Goal: Task Accomplishment & Management: Manage account settings

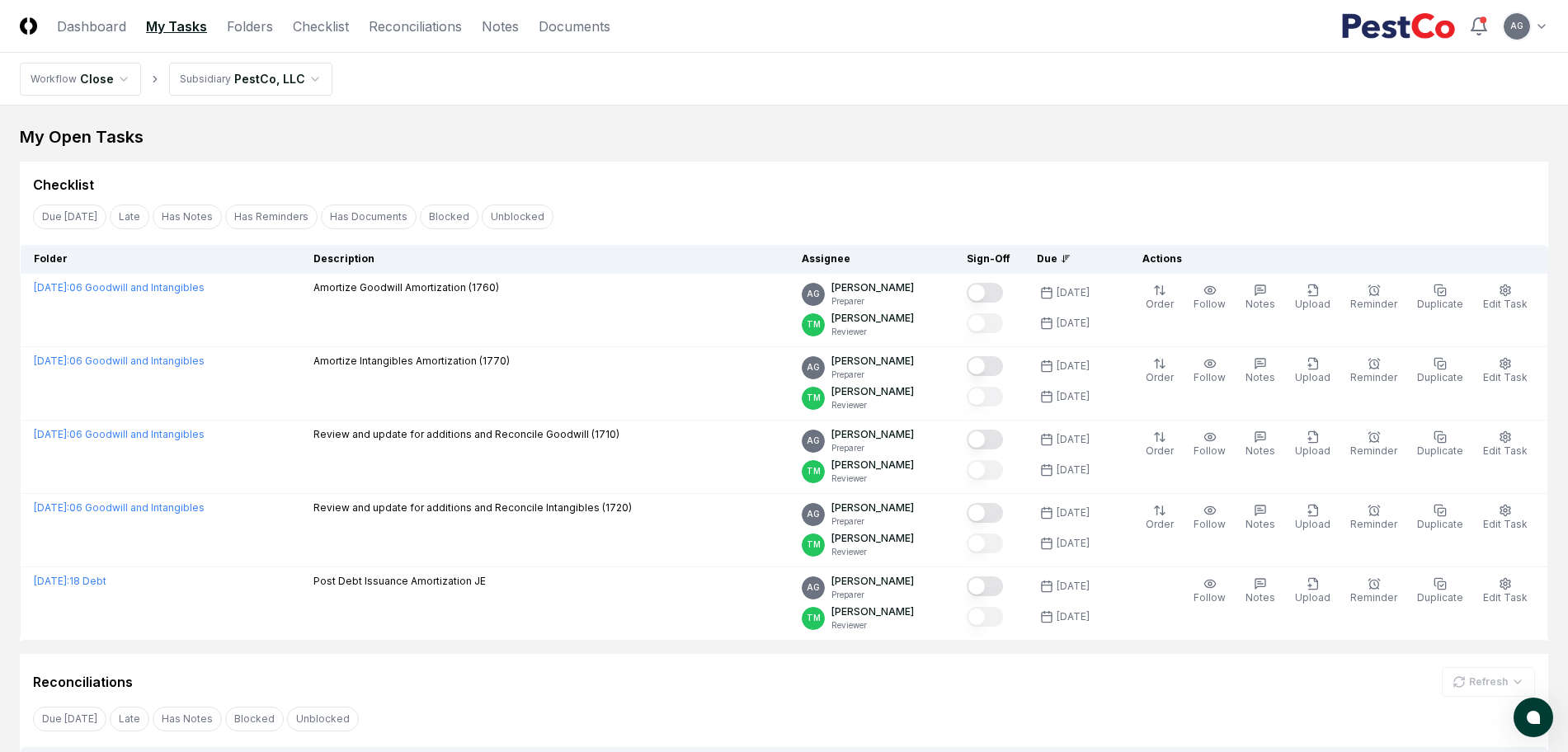
click at [396, 34] on link "Reconciliations" at bounding box center [415, 27] width 93 height 20
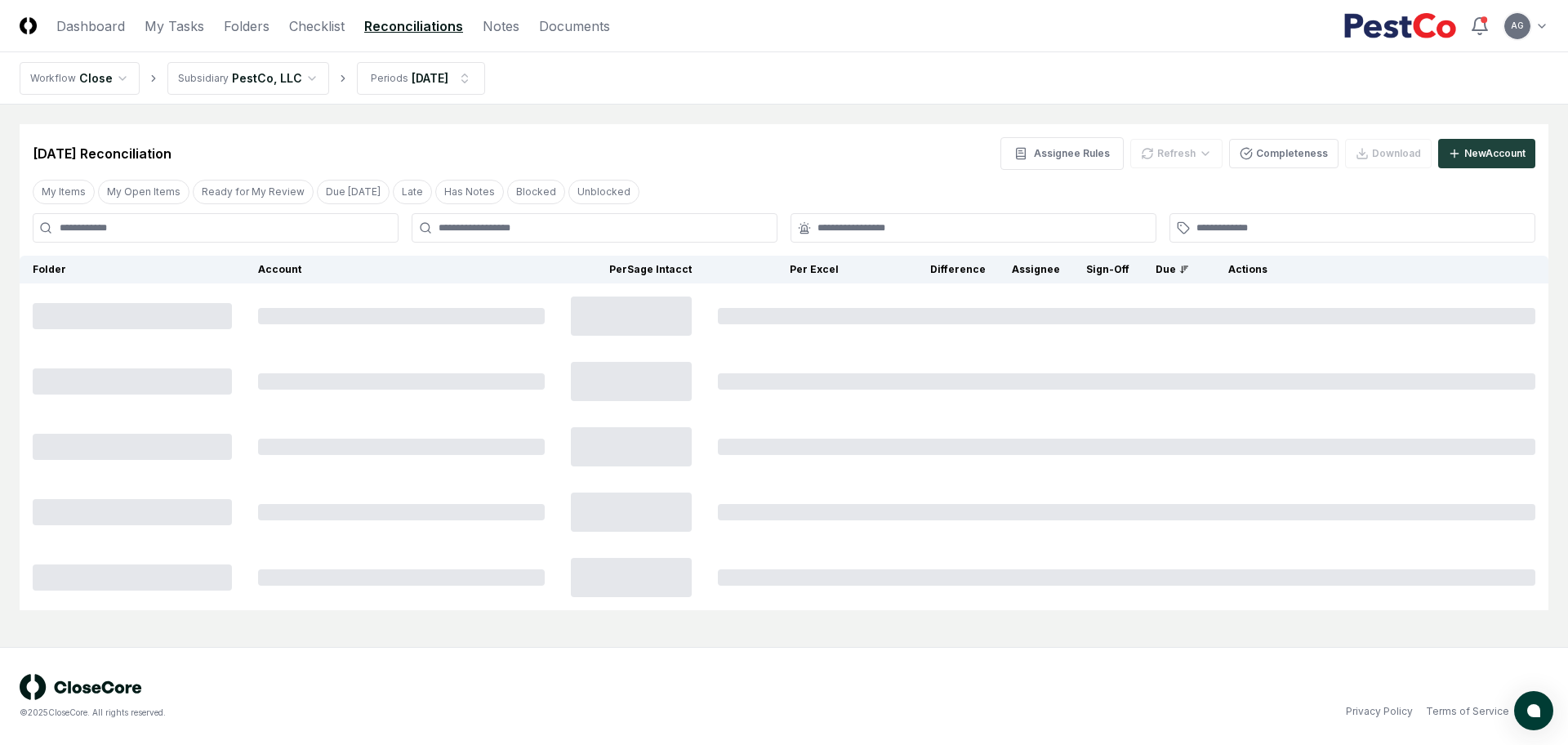
click at [736, 158] on div "[DATE] Reconciliation Assignee Rules Refresh Completeness Download New Account" at bounding box center [784, 154] width 1503 height 33
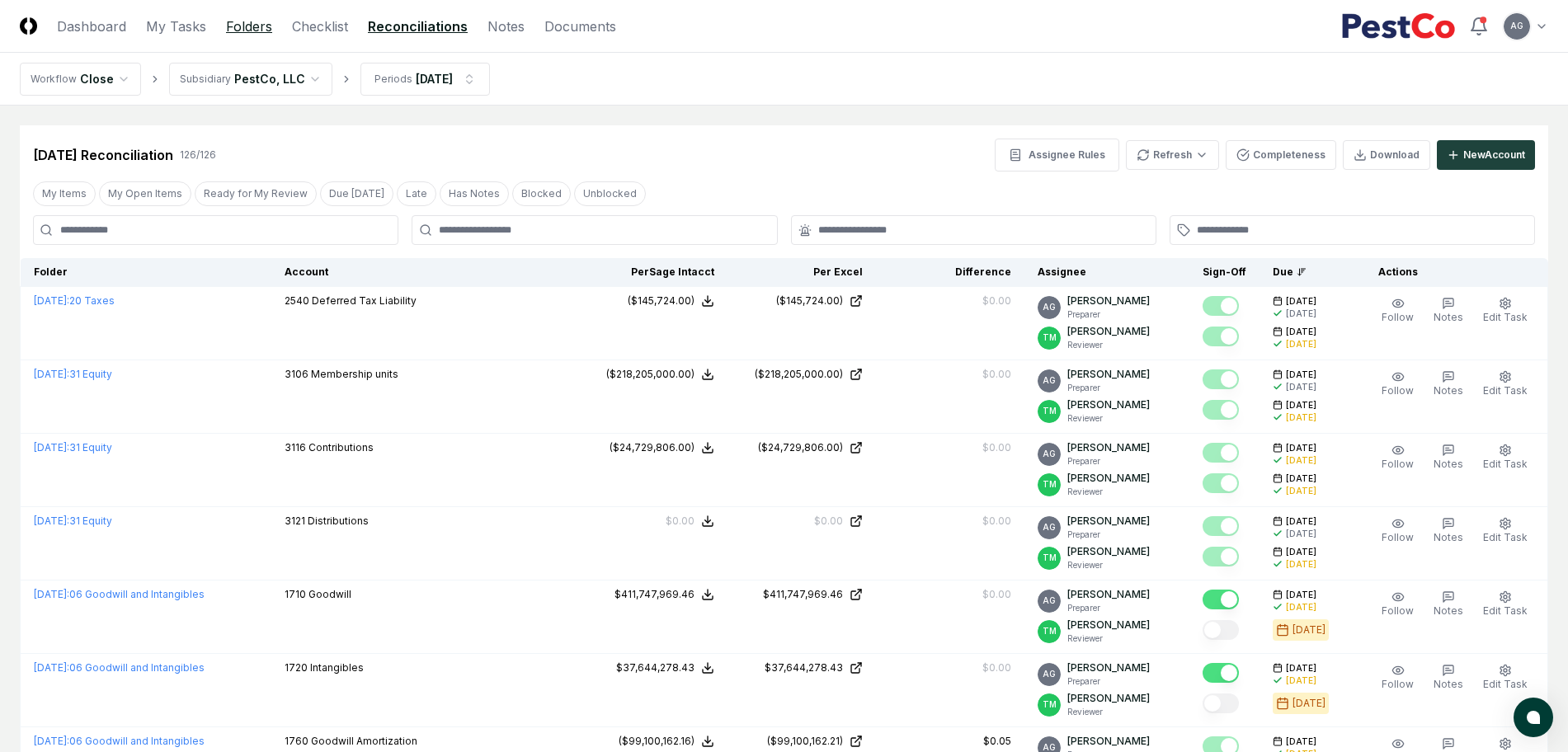
click at [229, 29] on link "Folders" at bounding box center [250, 27] width 47 height 20
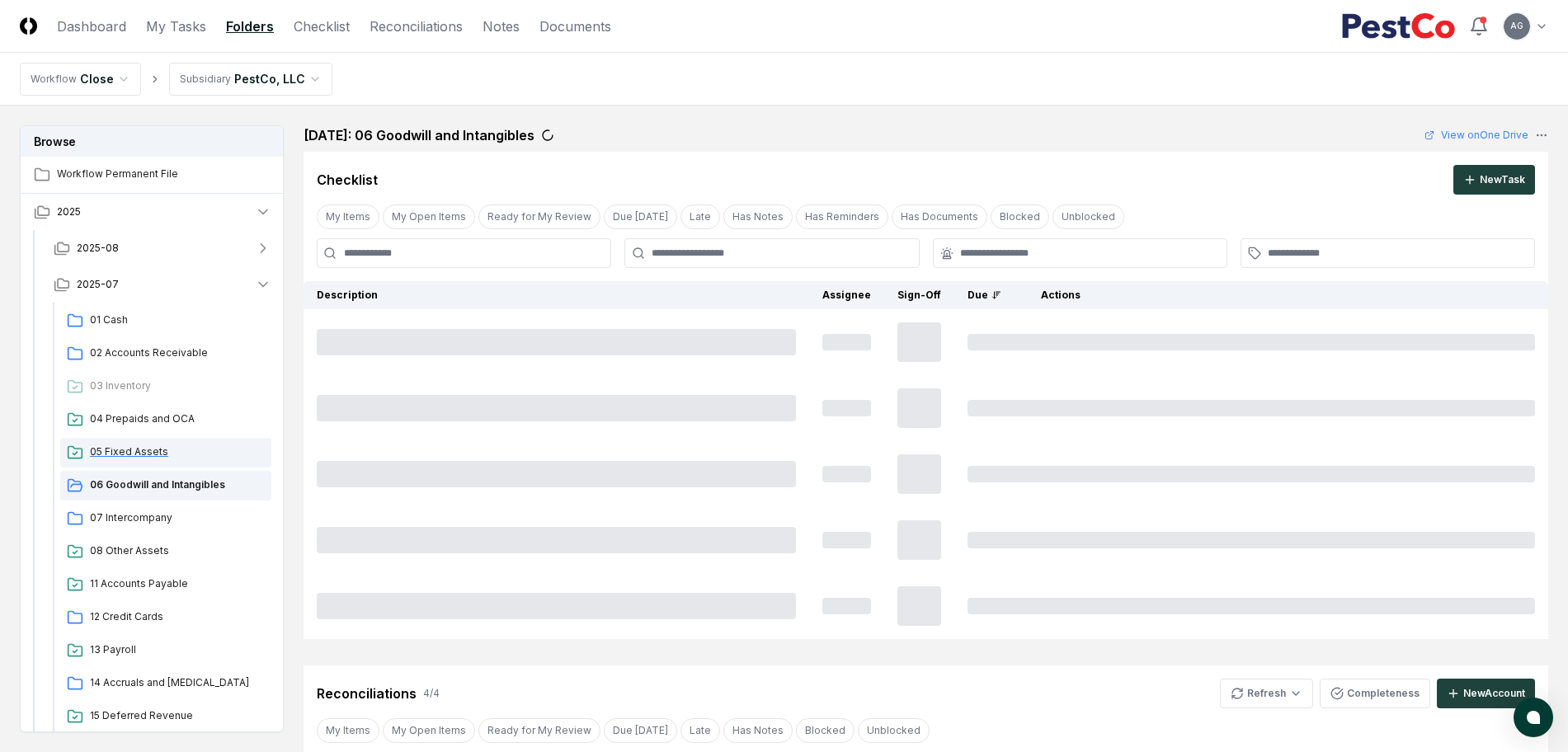
click at [132, 461] on div "05 Fixed Assets" at bounding box center [166, 453] width 211 height 30
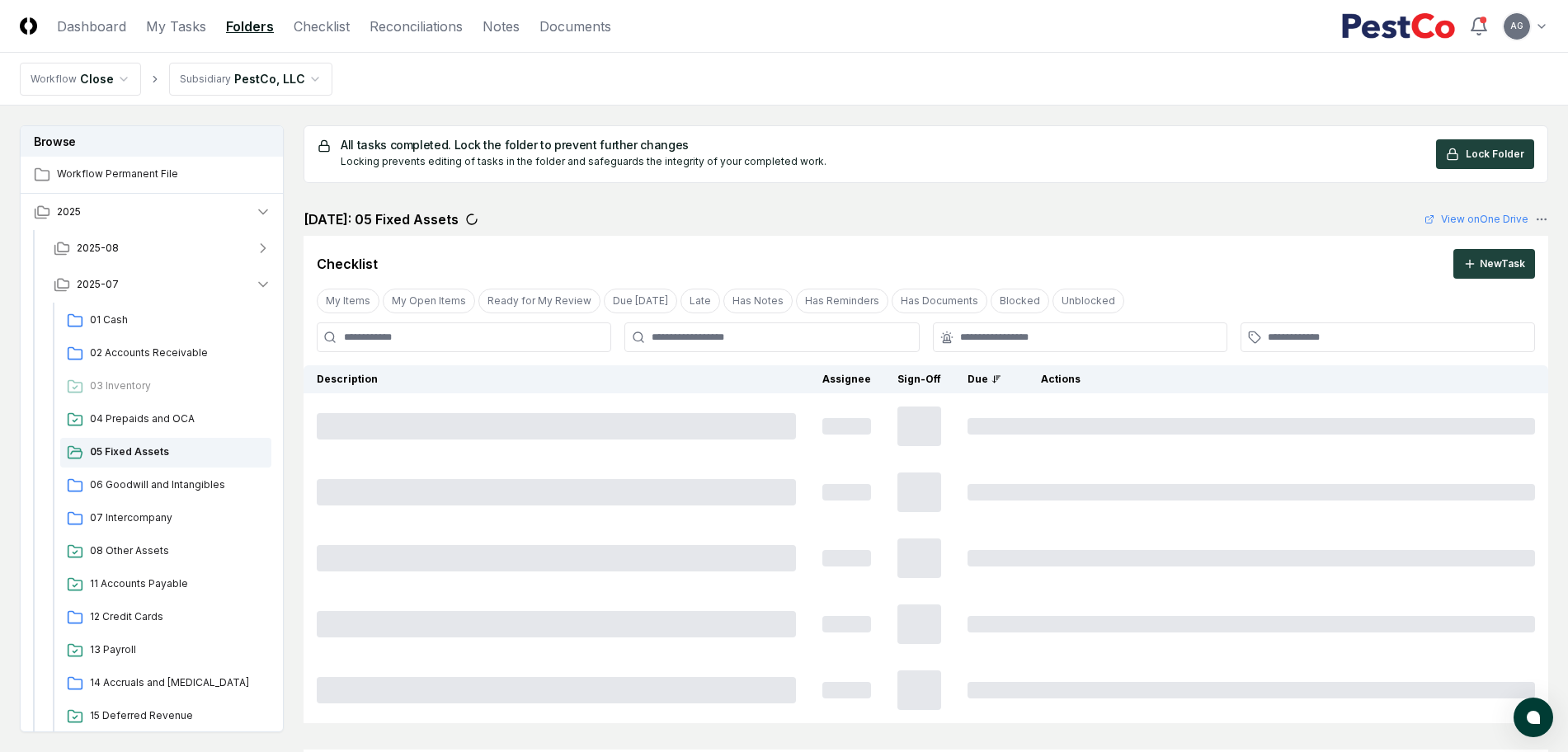
click at [1054, 169] on div "All tasks completed. Lock the folder to prevent further changes Locking prevent…" at bounding box center [926, 154] width 1245 height 57
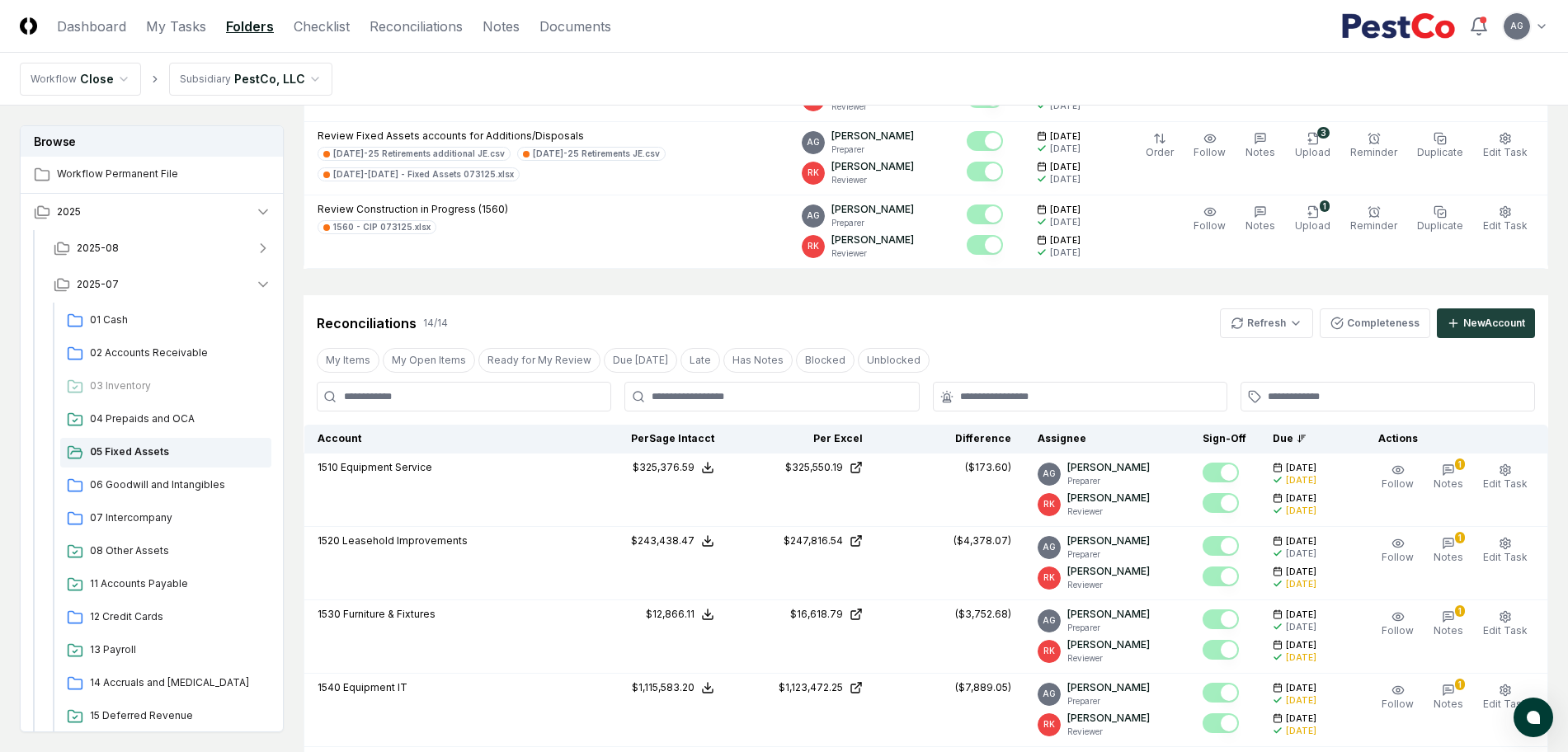
scroll to position [309, 0]
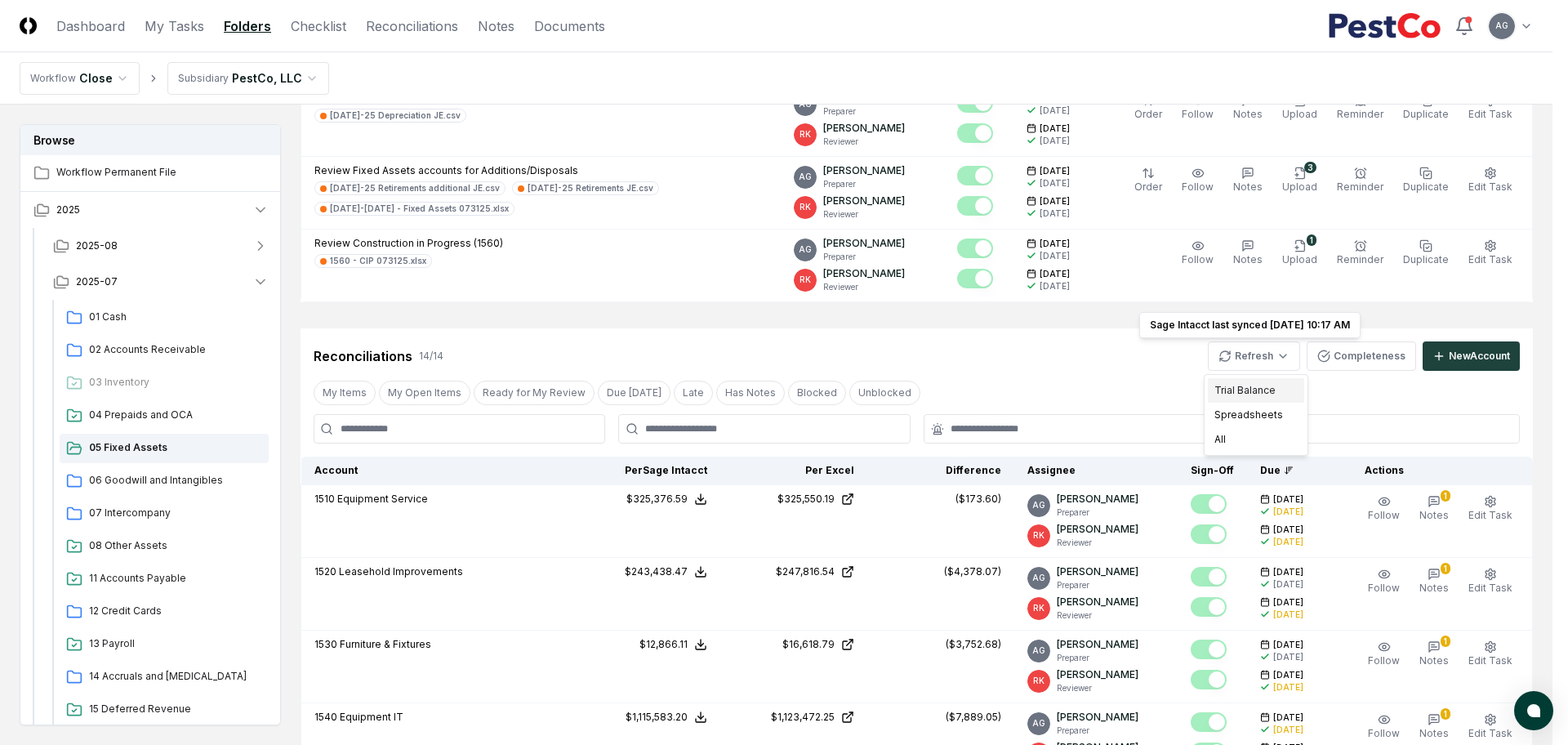
click at [1266, 379] on div "Trial Balance" at bounding box center [1256, 391] width 96 height 25
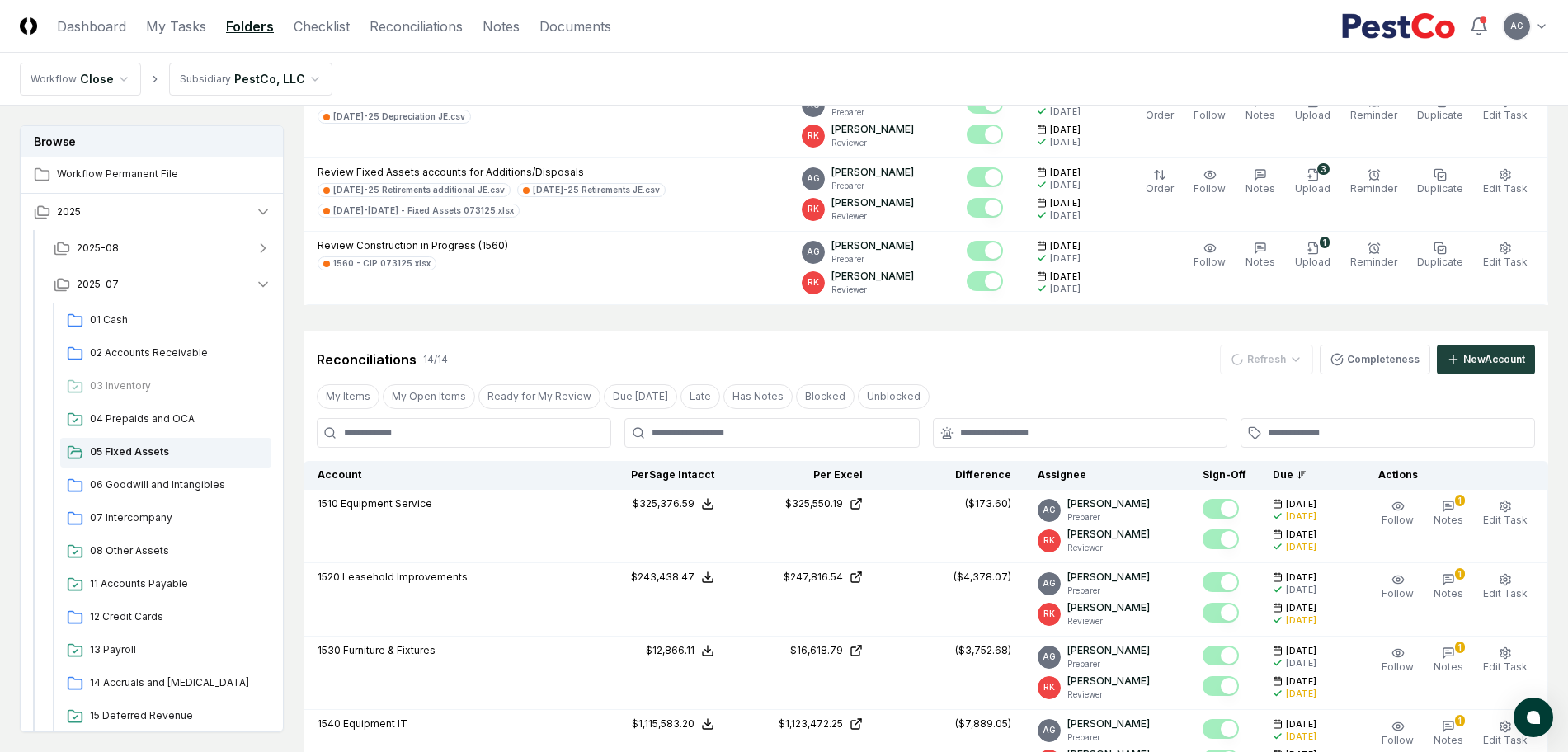
click at [1108, 364] on div "Reconciliations 14 / 14 Refresh Completeness New Account" at bounding box center [926, 359] width 1218 height 30
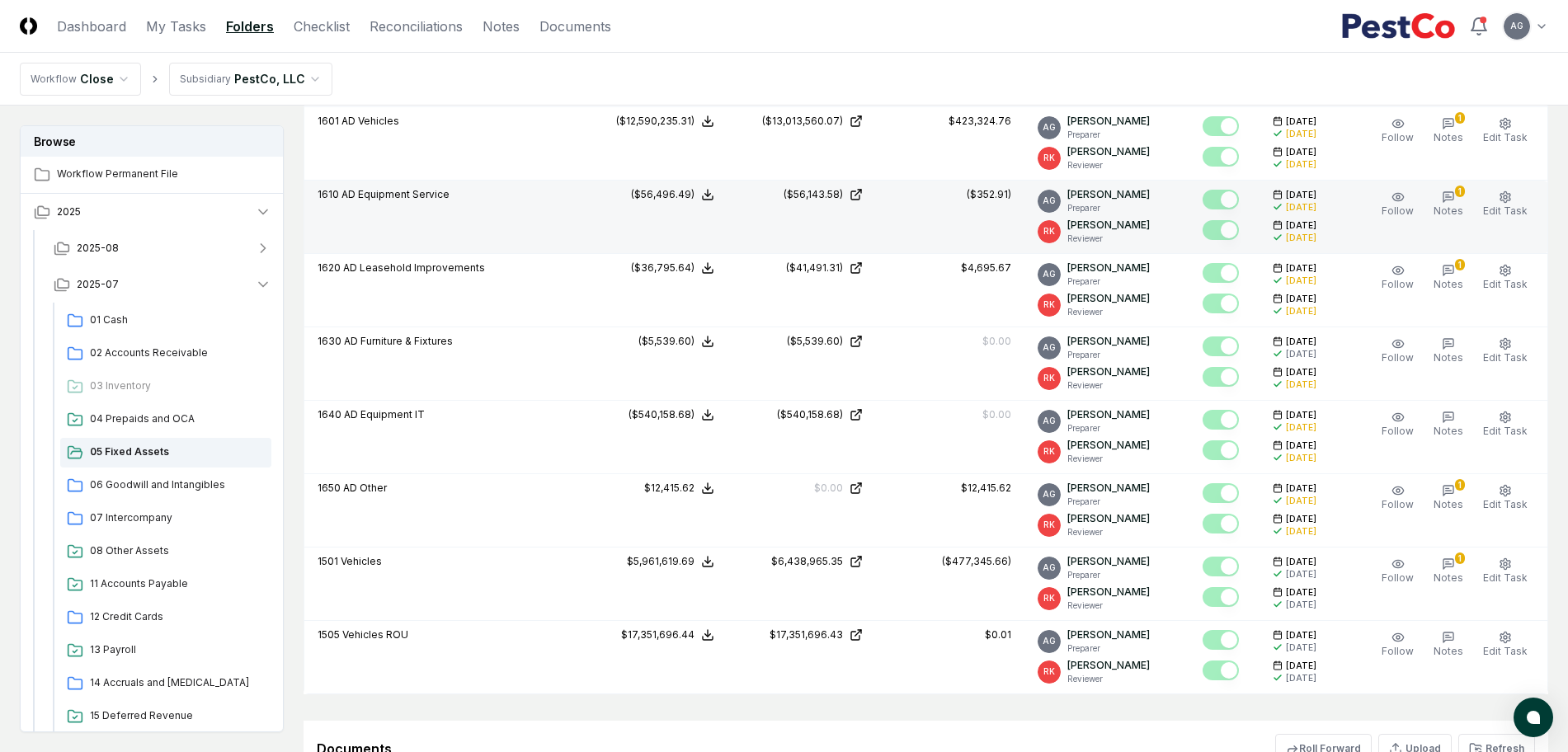
scroll to position [1237, 0]
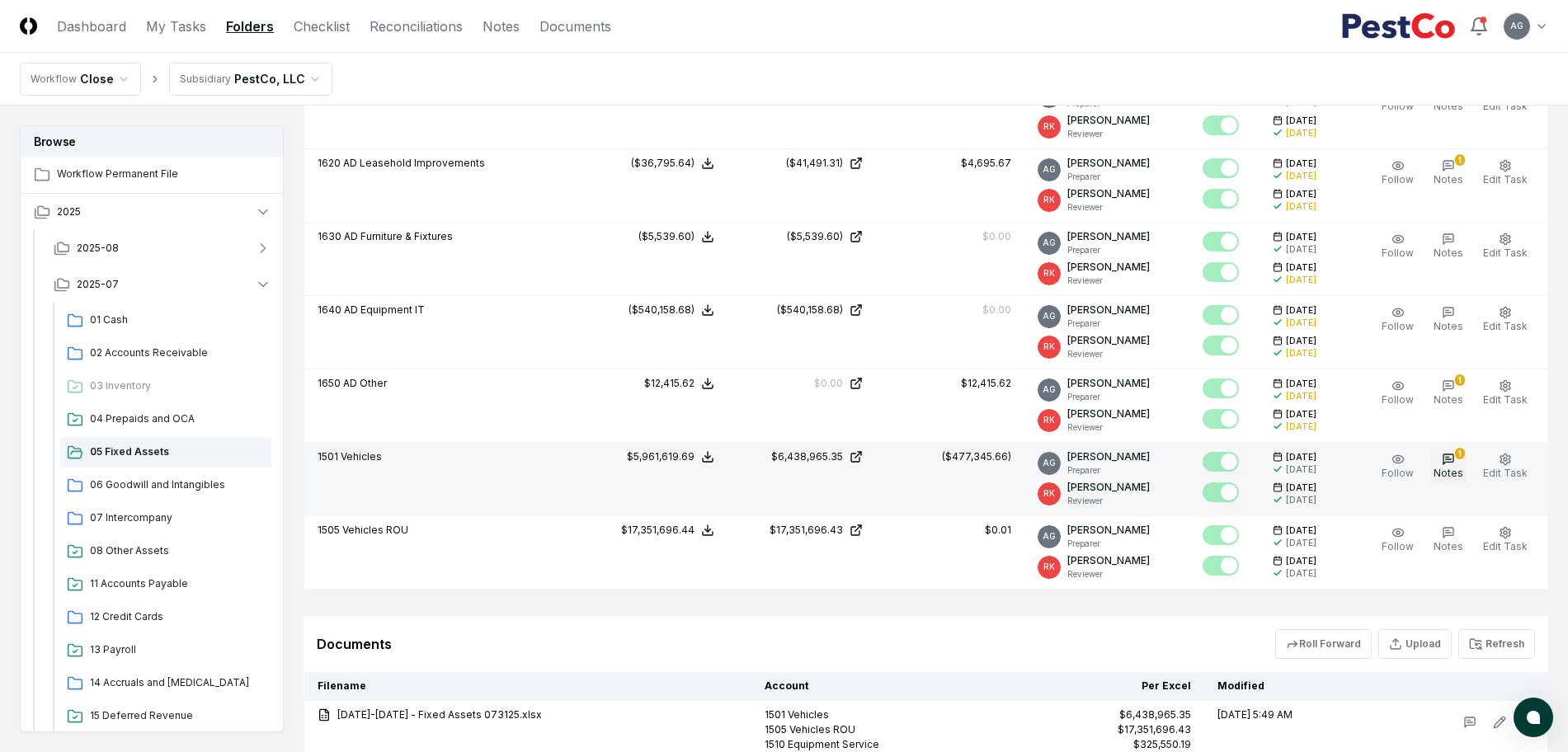
click at [1437, 466] on button "1 Notes" at bounding box center [1449, 467] width 37 height 35
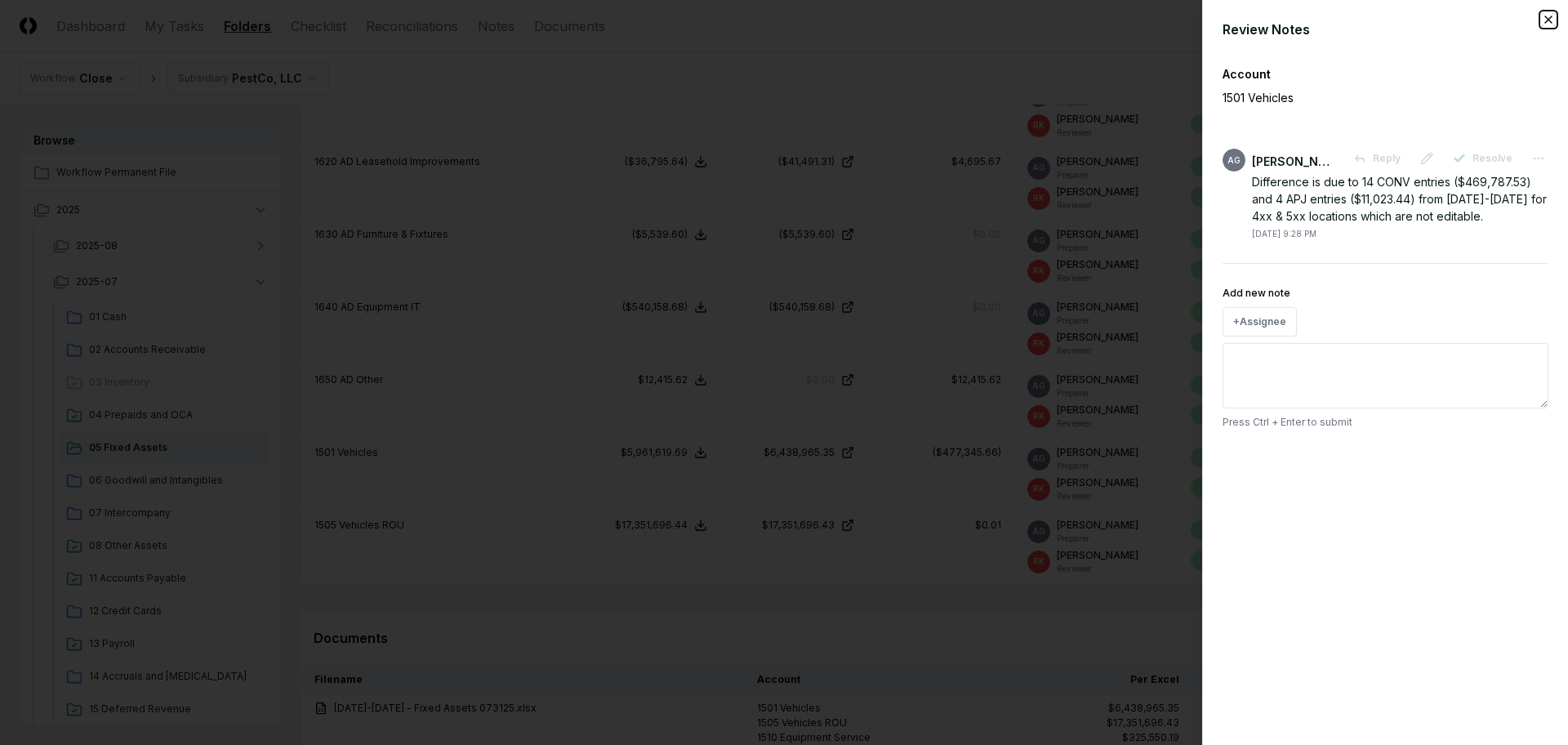
click at [1543, 19] on icon "button" at bounding box center [1548, 20] width 13 height 13
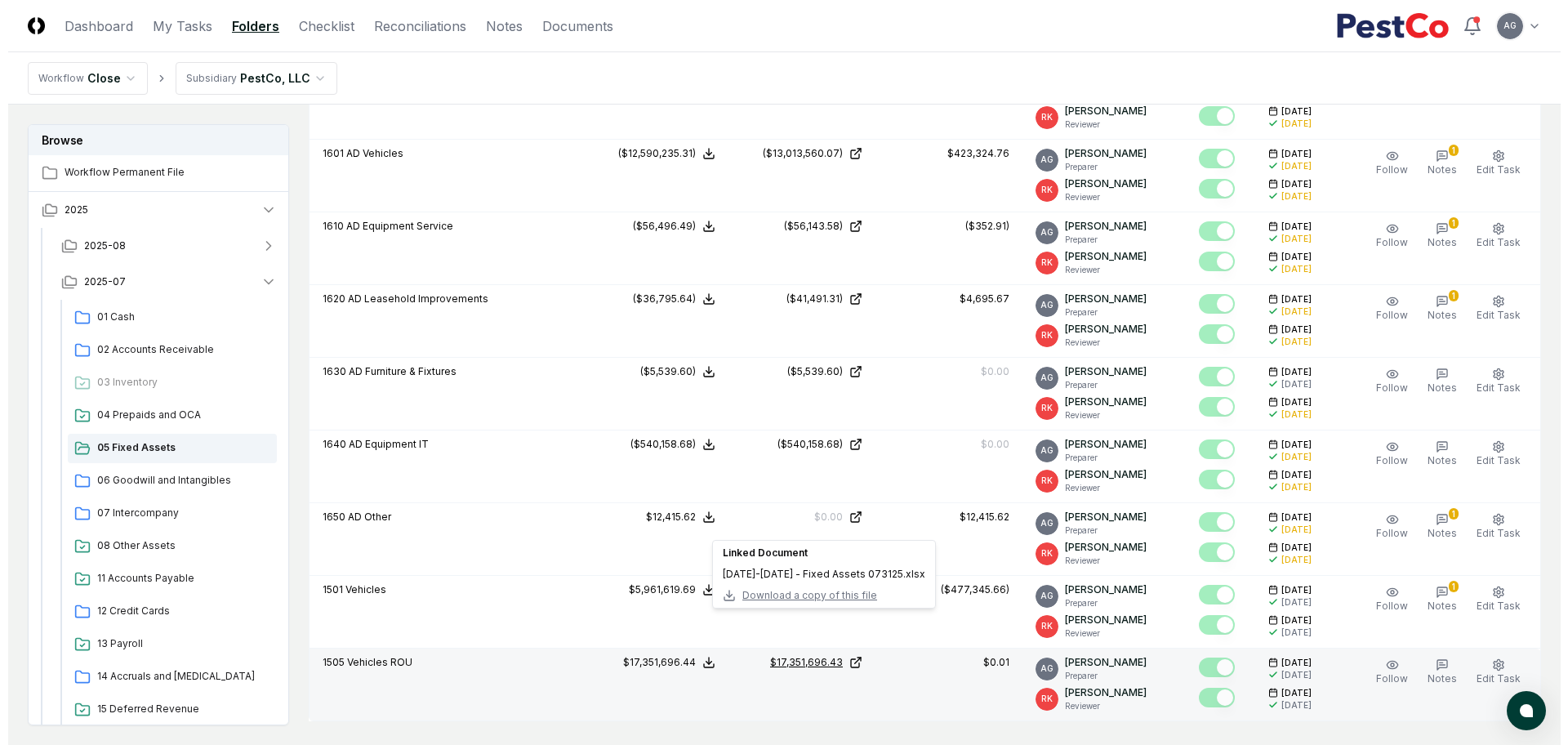
scroll to position [1123, 0]
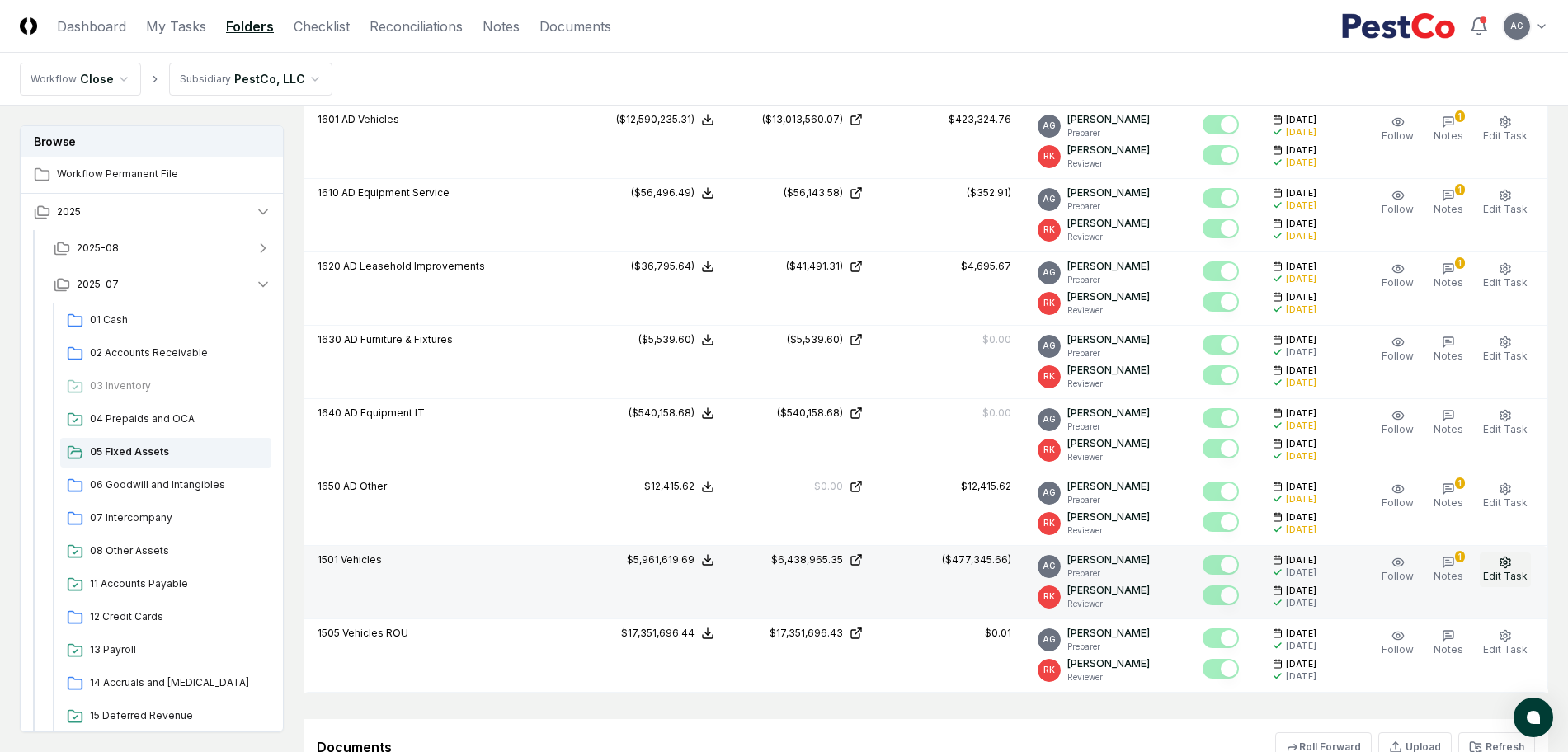
click at [1498, 572] on span "Edit Task" at bounding box center [1506, 576] width 45 height 12
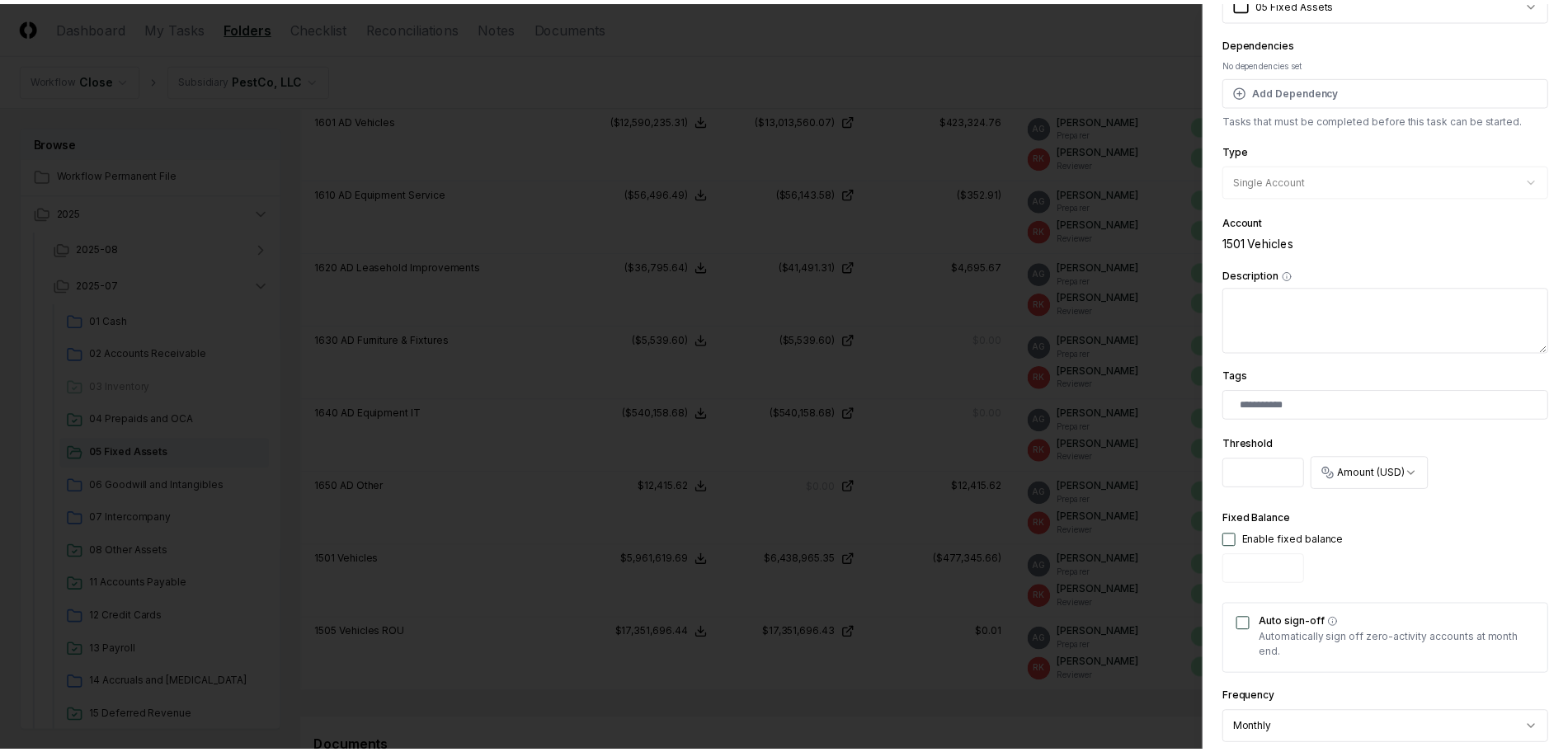
scroll to position [0, 0]
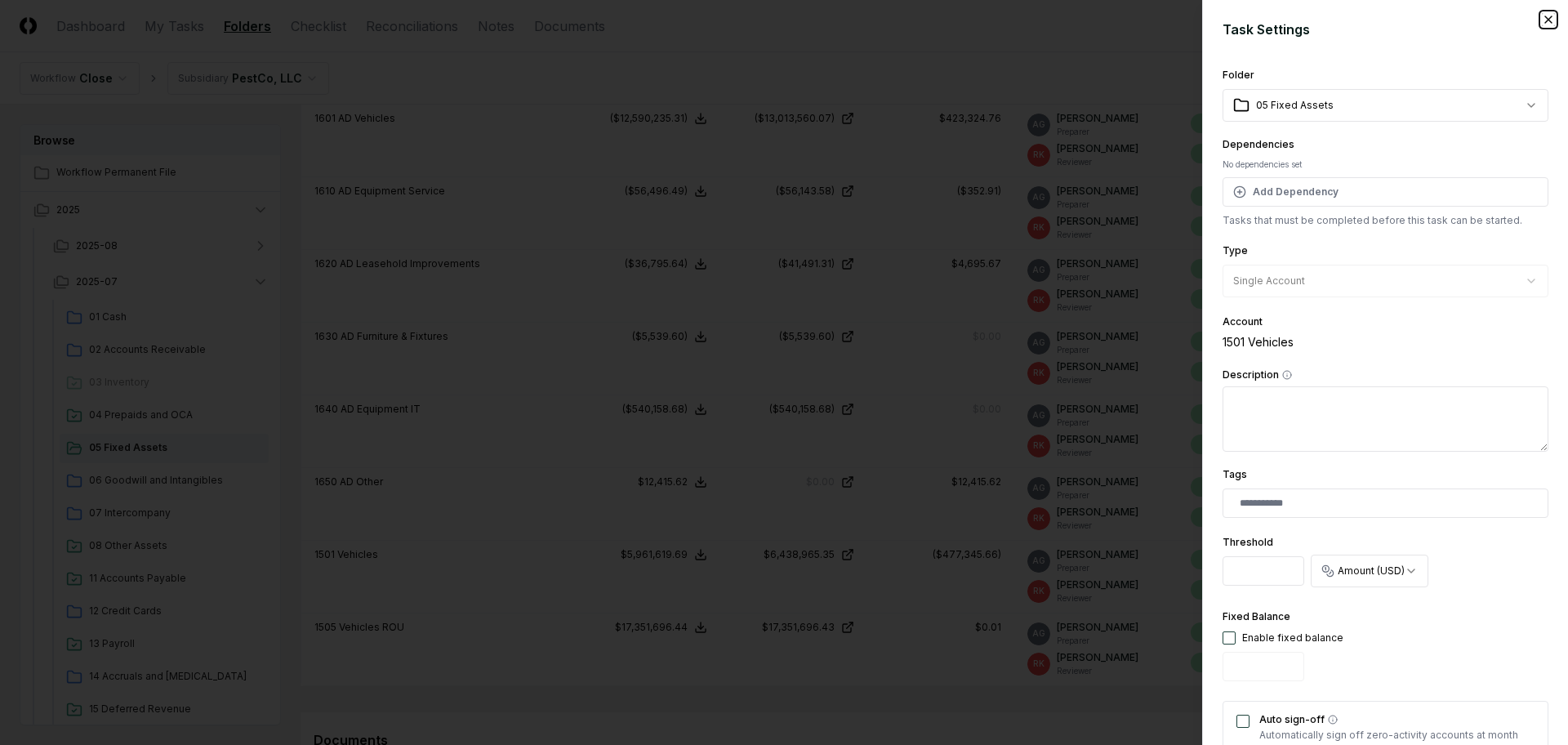
click at [1542, 25] on icon "button" at bounding box center [1548, 20] width 13 height 13
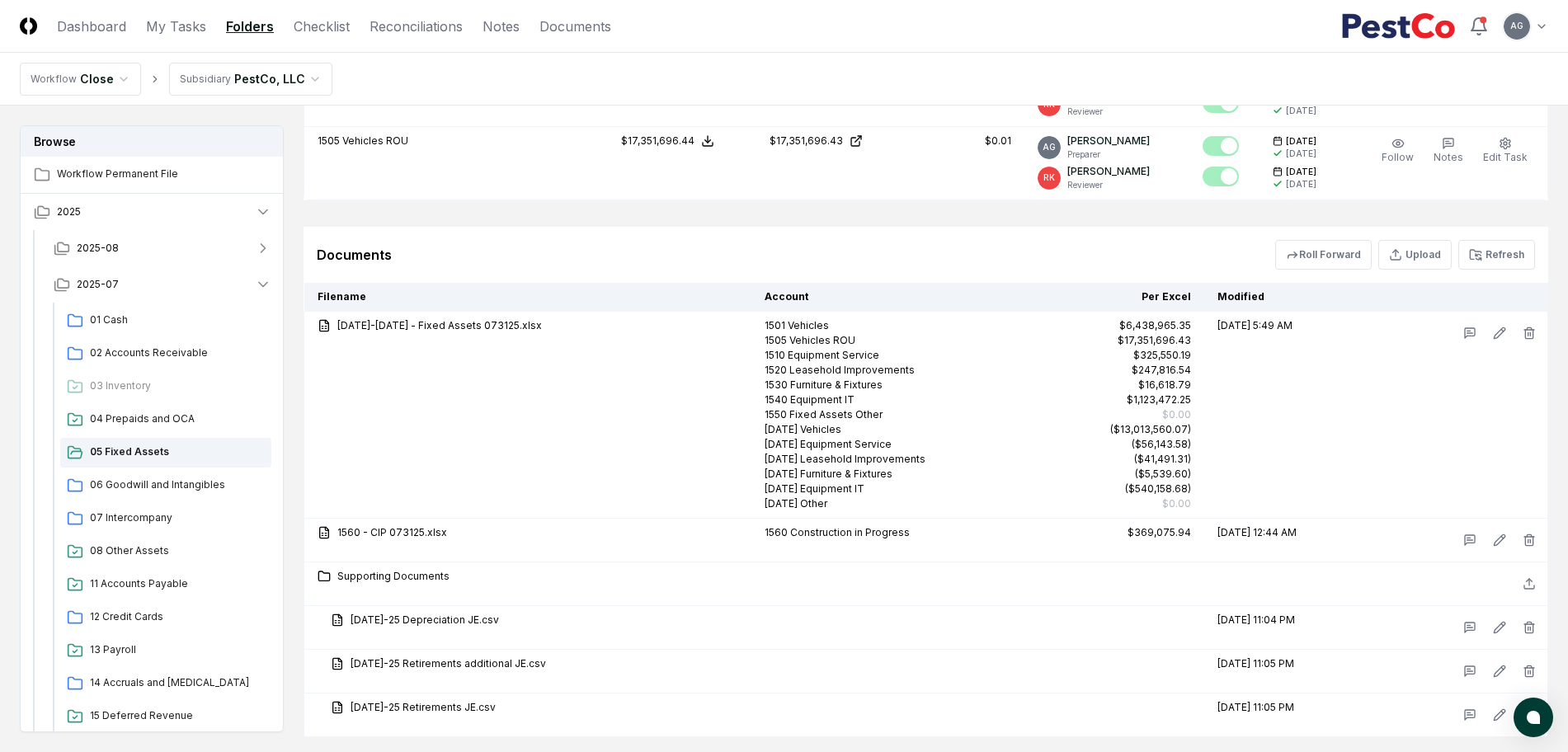
scroll to position [1627, 0]
click at [1501, 260] on button "Refresh" at bounding box center [1496, 254] width 77 height 30
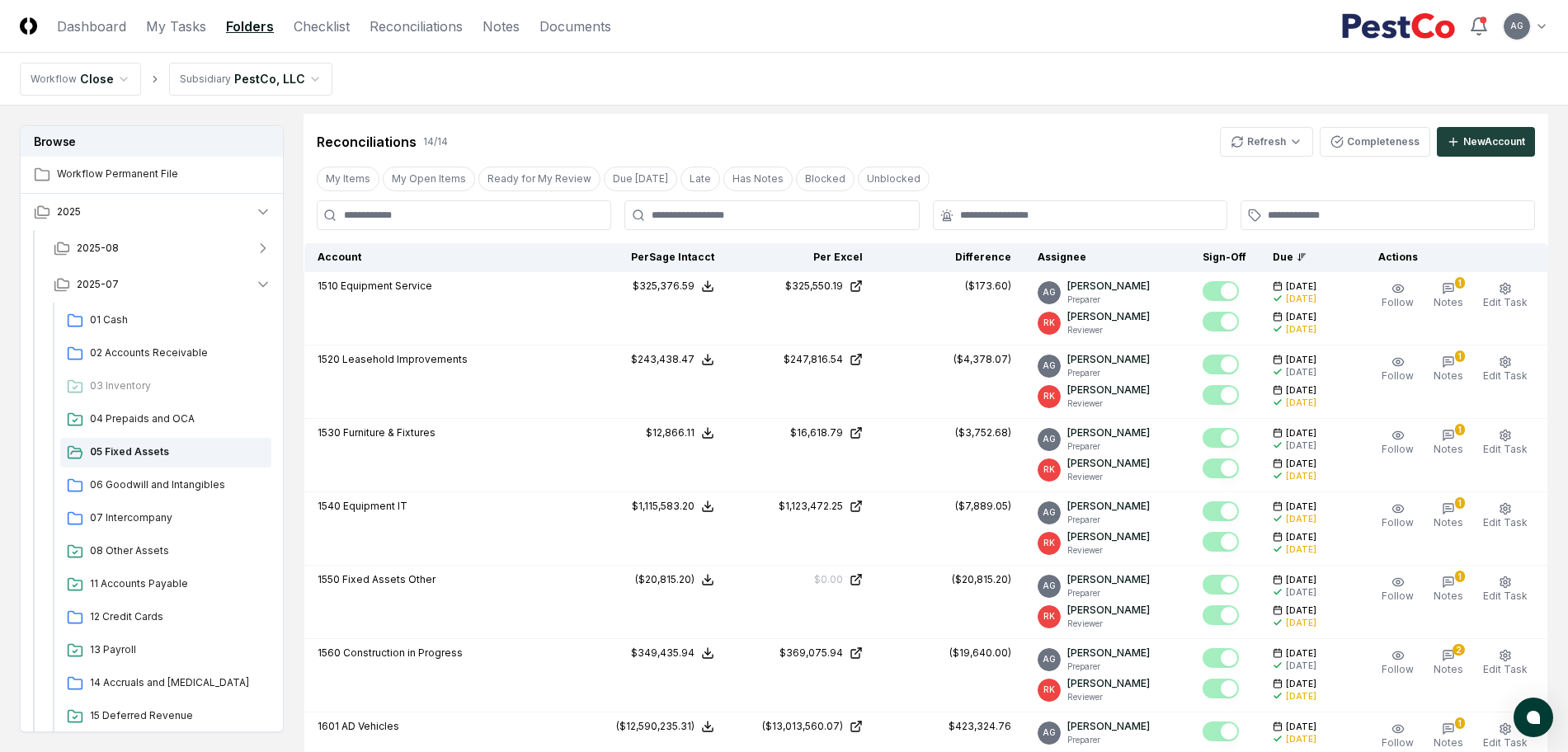
scroll to position [493, 0]
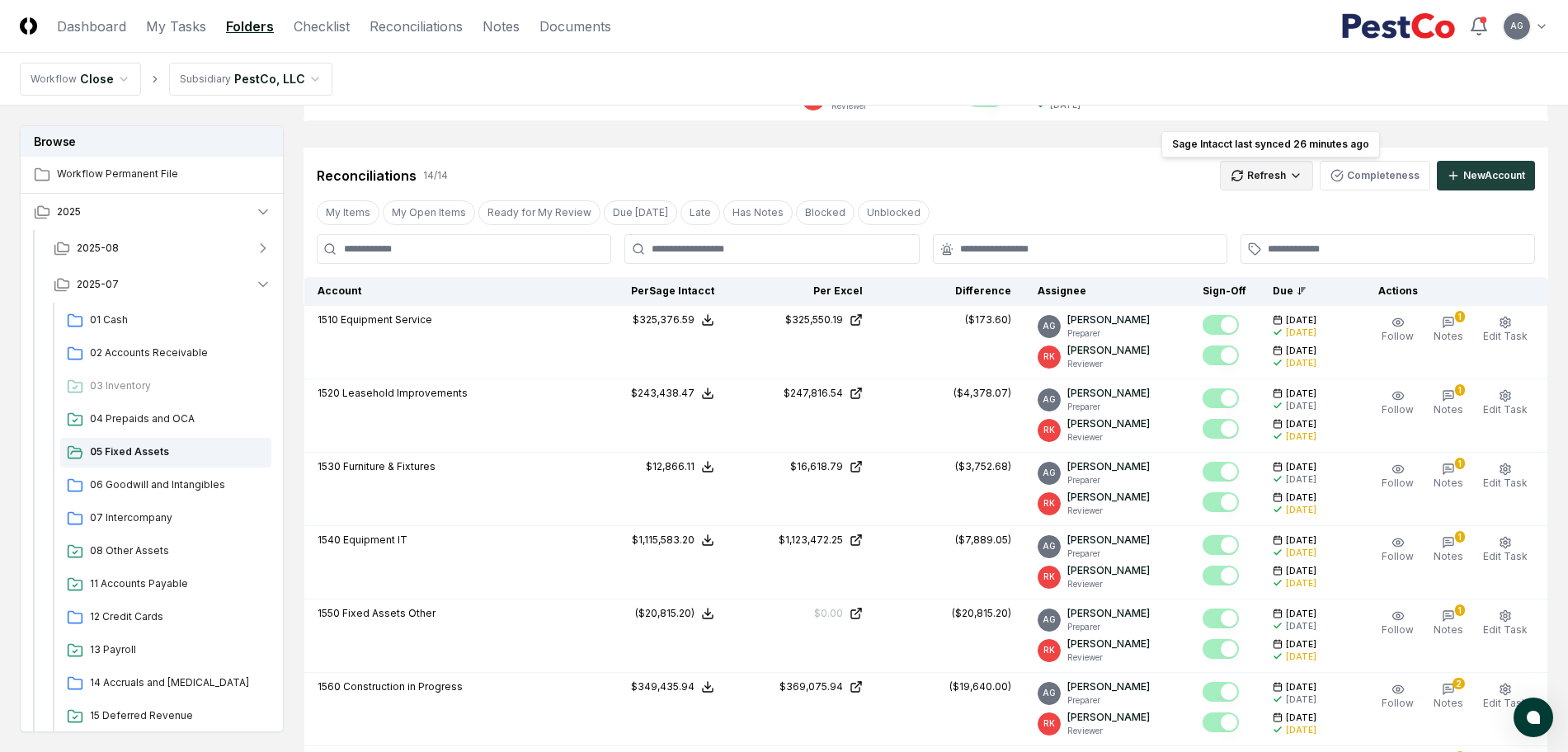
click at [1303, 171] on html "CloseCore Dashboard My Tasks Folders Checklist Reconciliations Notes Documents …" at bounding box center [784, 747] width 1568 height 2481
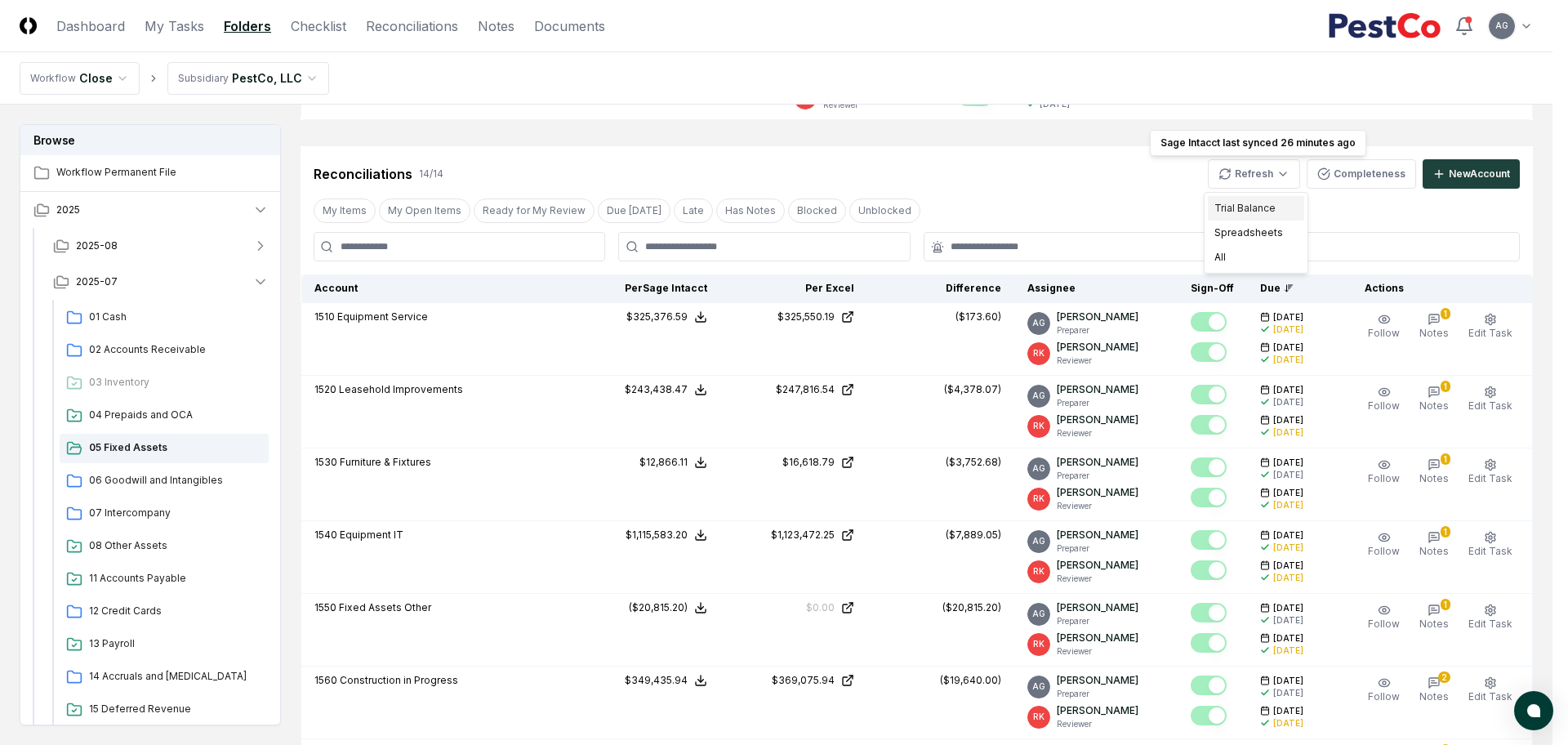
click at [1266, 209] on div "Trial Balance" at bounding box center [1256, 209] width 96 height 25
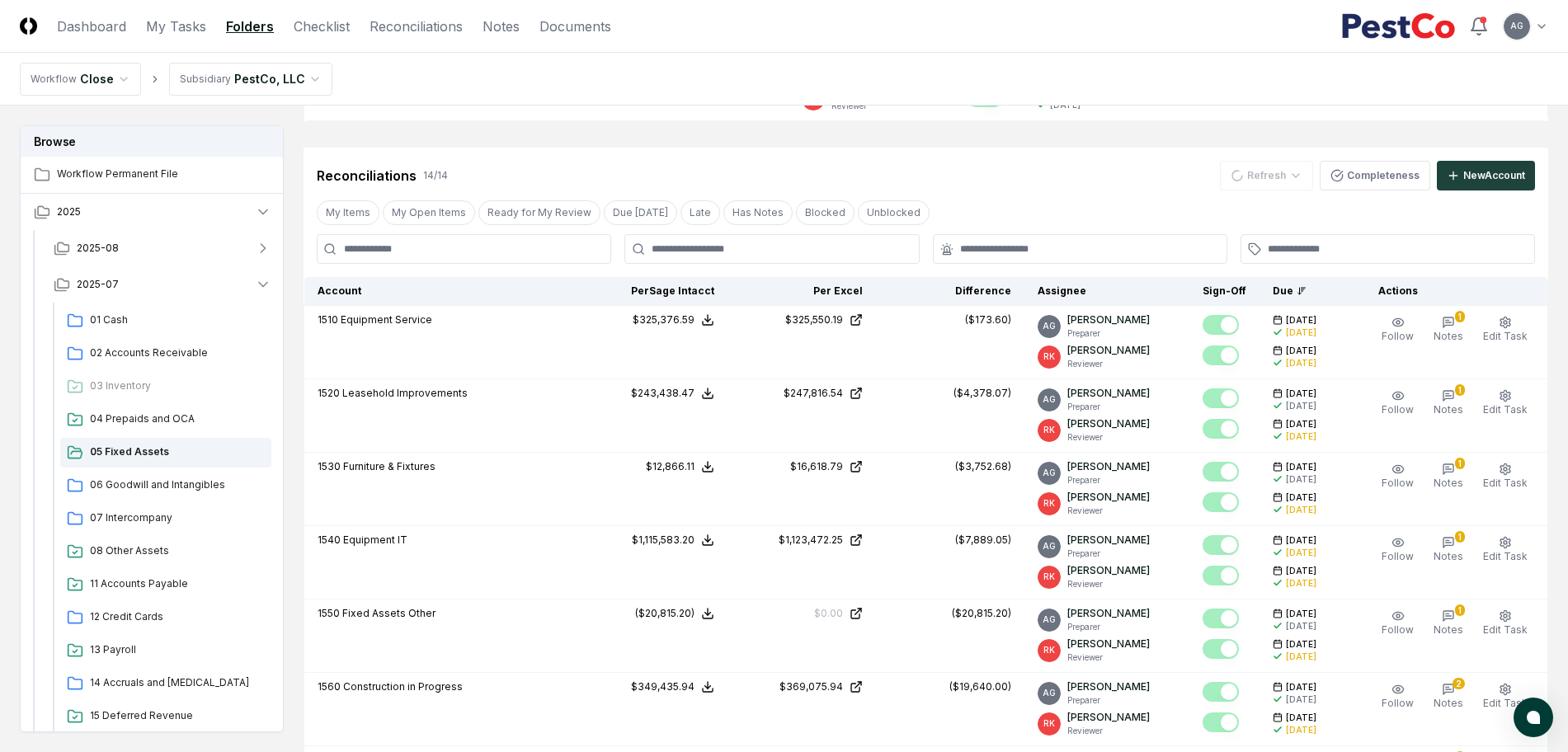
click at [1132, 180] on div "Reconciliations 14 / 14 Refresh Completeness New Account" at bounding box center [926, 176] width 1218 height 30
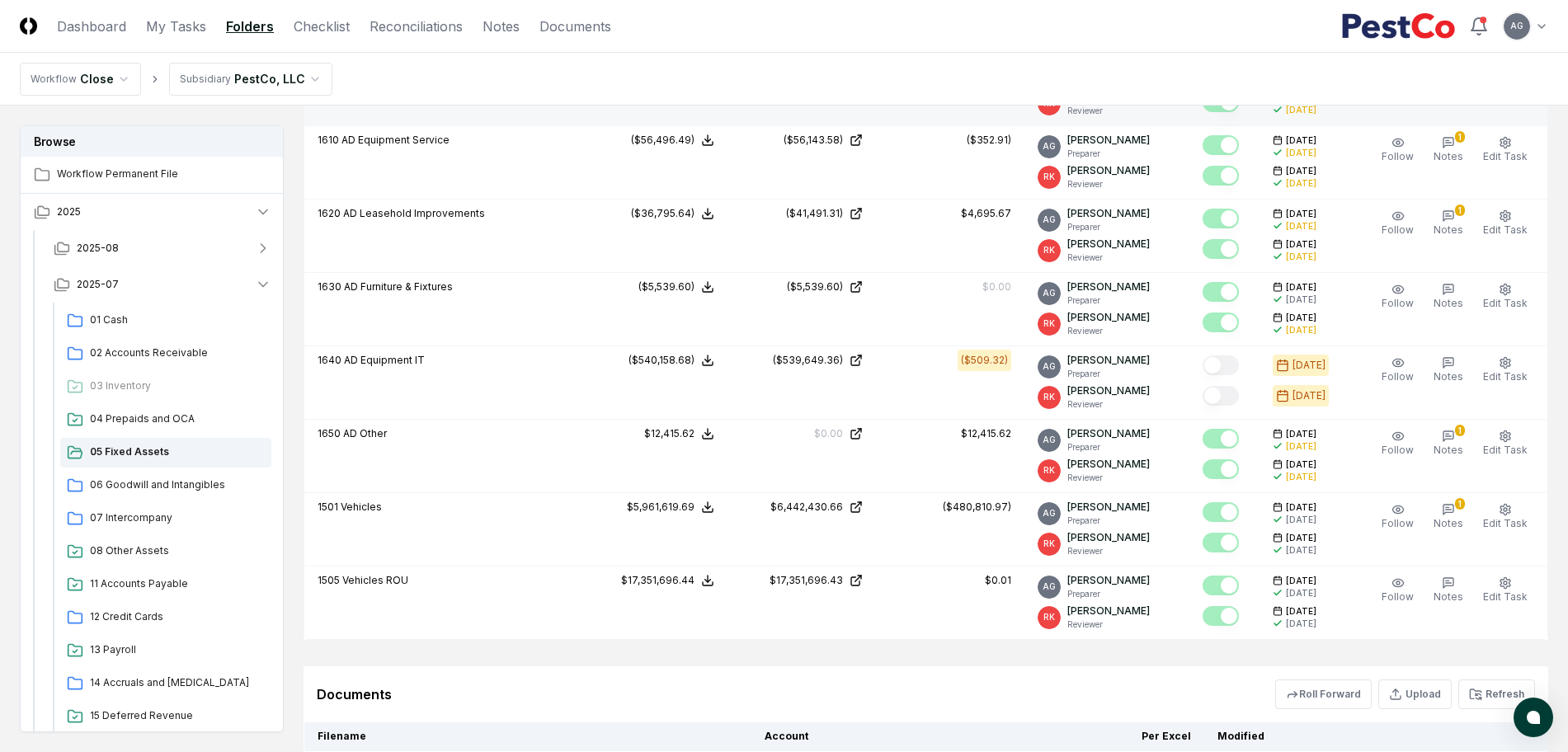
scroll to position [1215, 0]
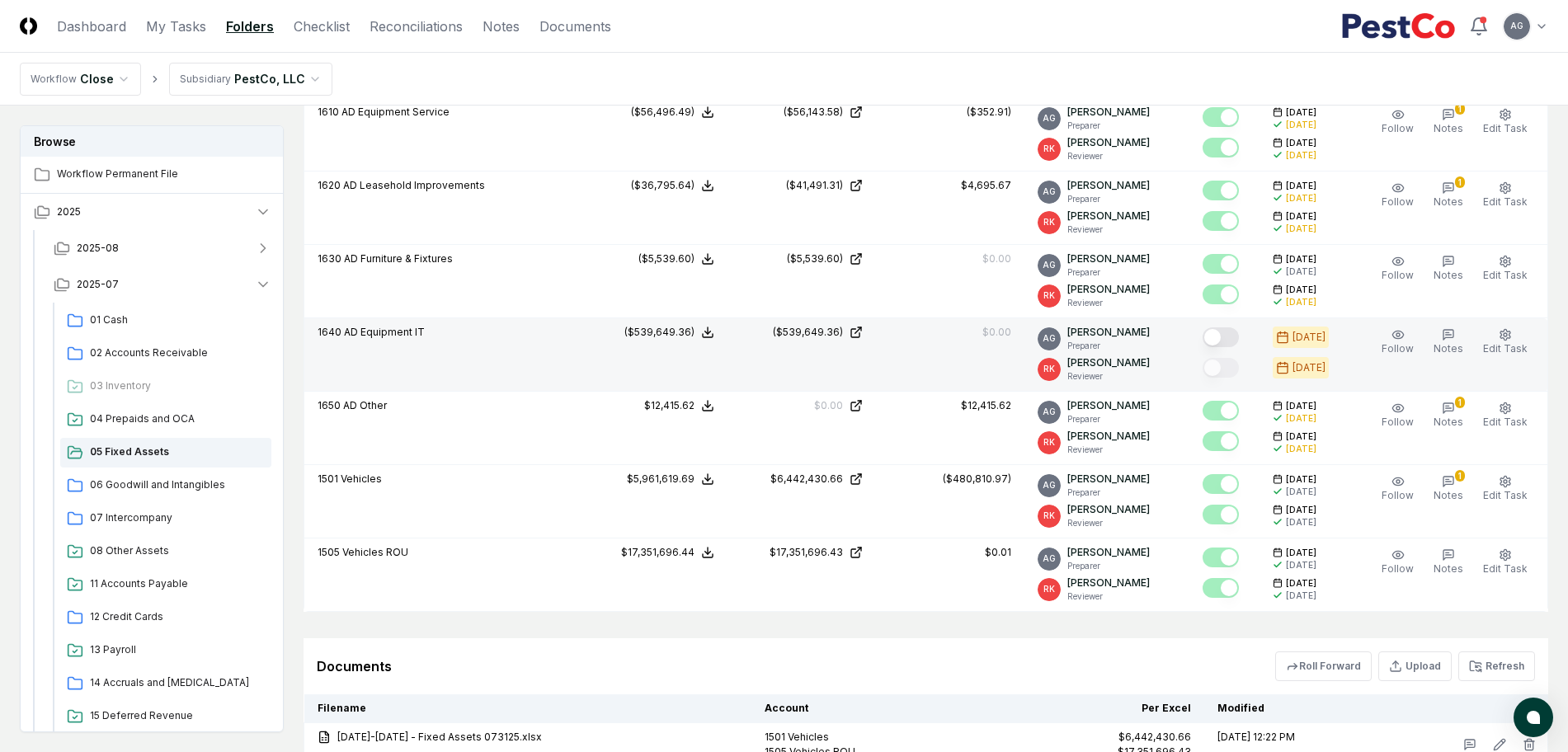
click at [1235, 339] on button "Mark complete" at bounding box center [1221, 337] width 37 height 20
click at [1447, 342] on span "Notes" at bounding box center [1449, 348] width 30 height 12
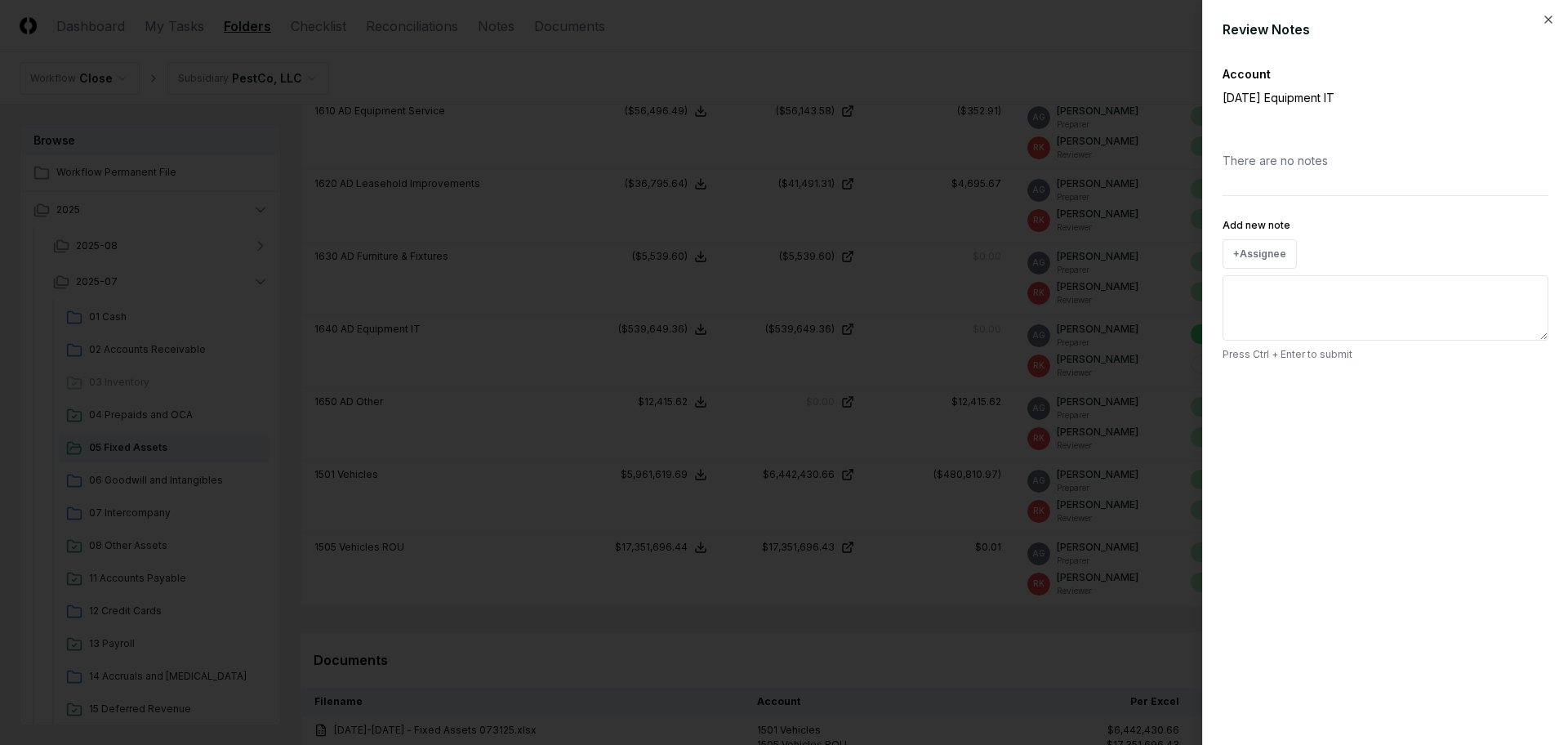
click at [1317, 312] on textarea "Add new note" at bounding box center [1385, 307] width 325 height 65
click at [1545, 21] on icon "button" at bounding box center [1548, 20] width 13 height 13
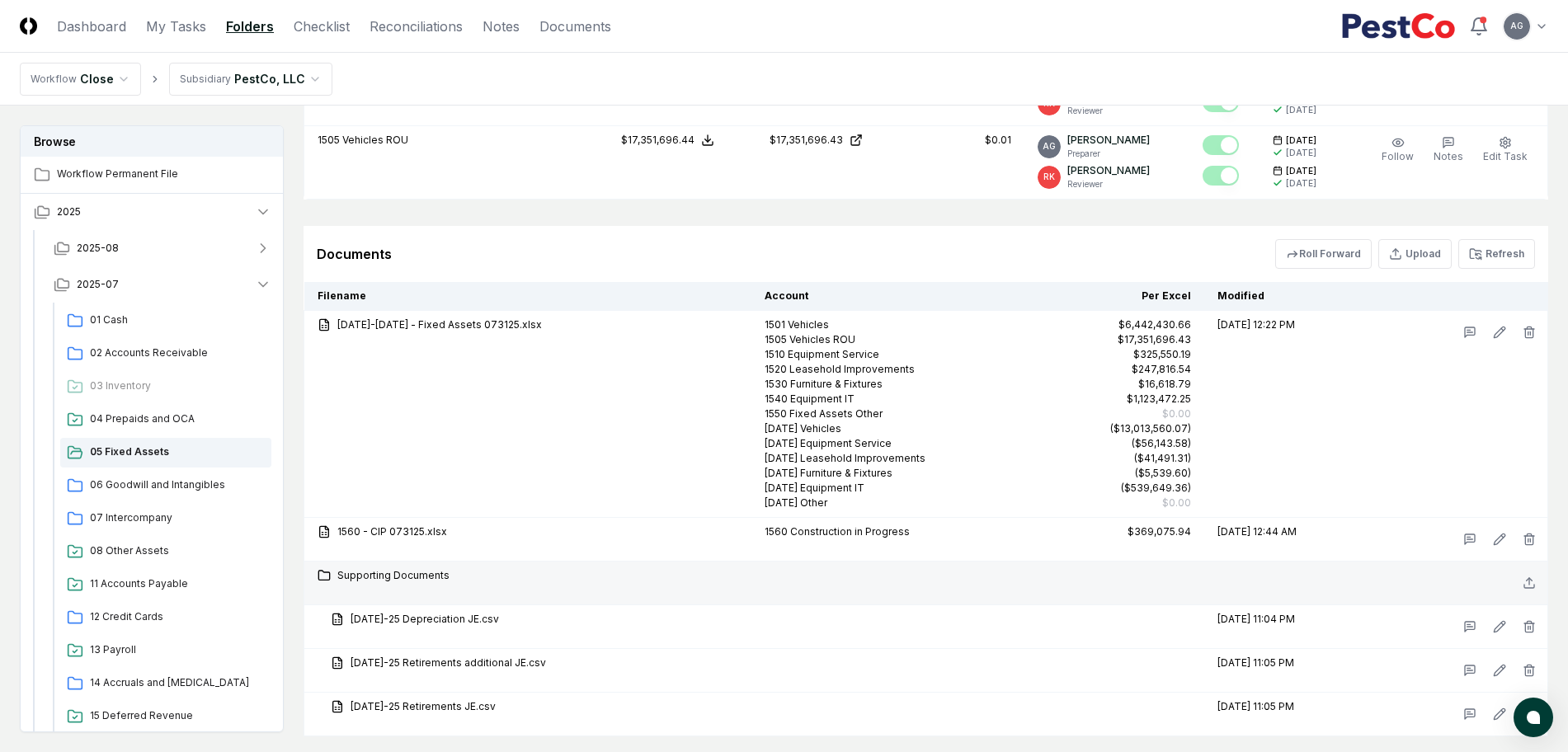
scroll to position [1729, 0]
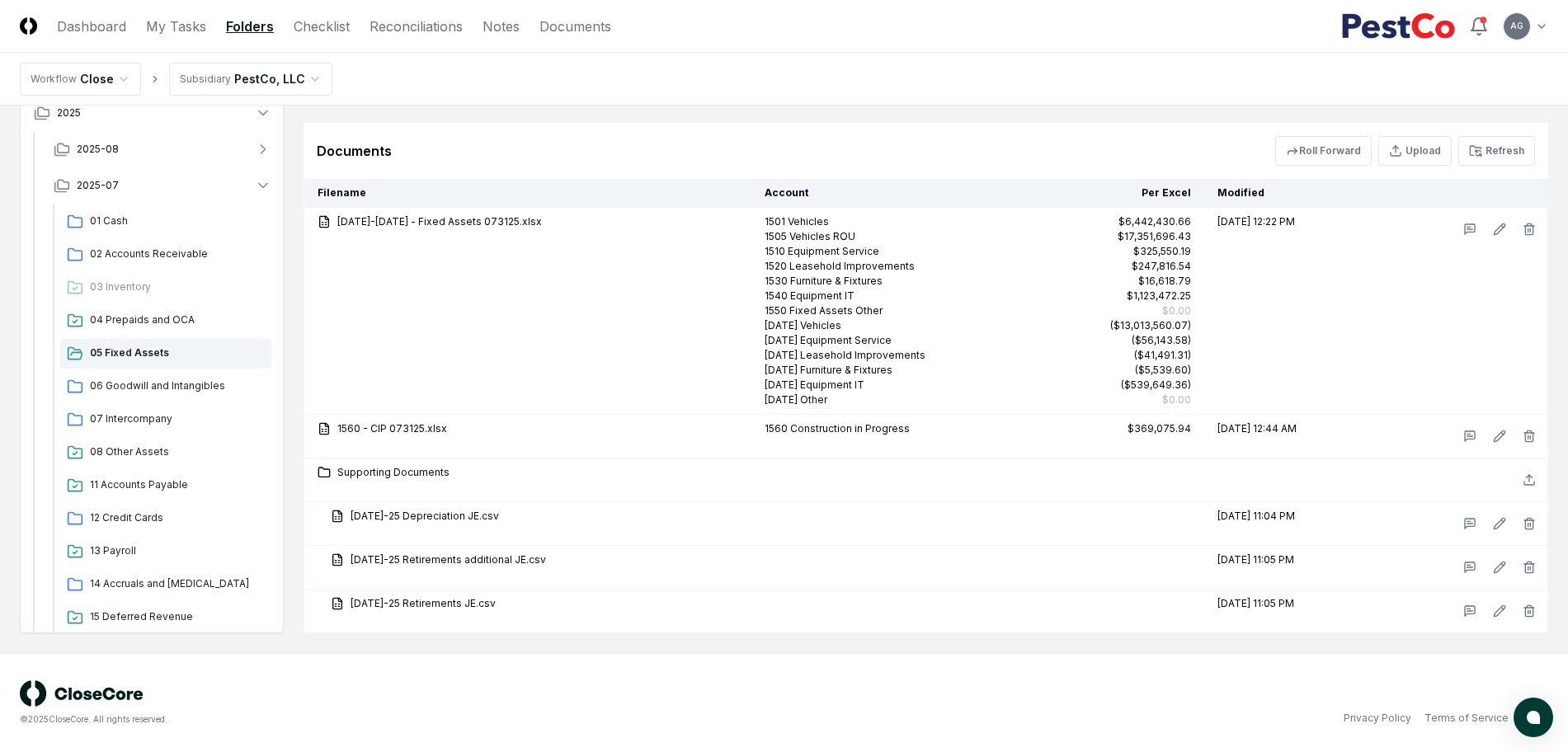
click at [923, 143] on div "Documents Roll Forward Upload Refresh" at bounding box center [926, 151] width 1218 height 30
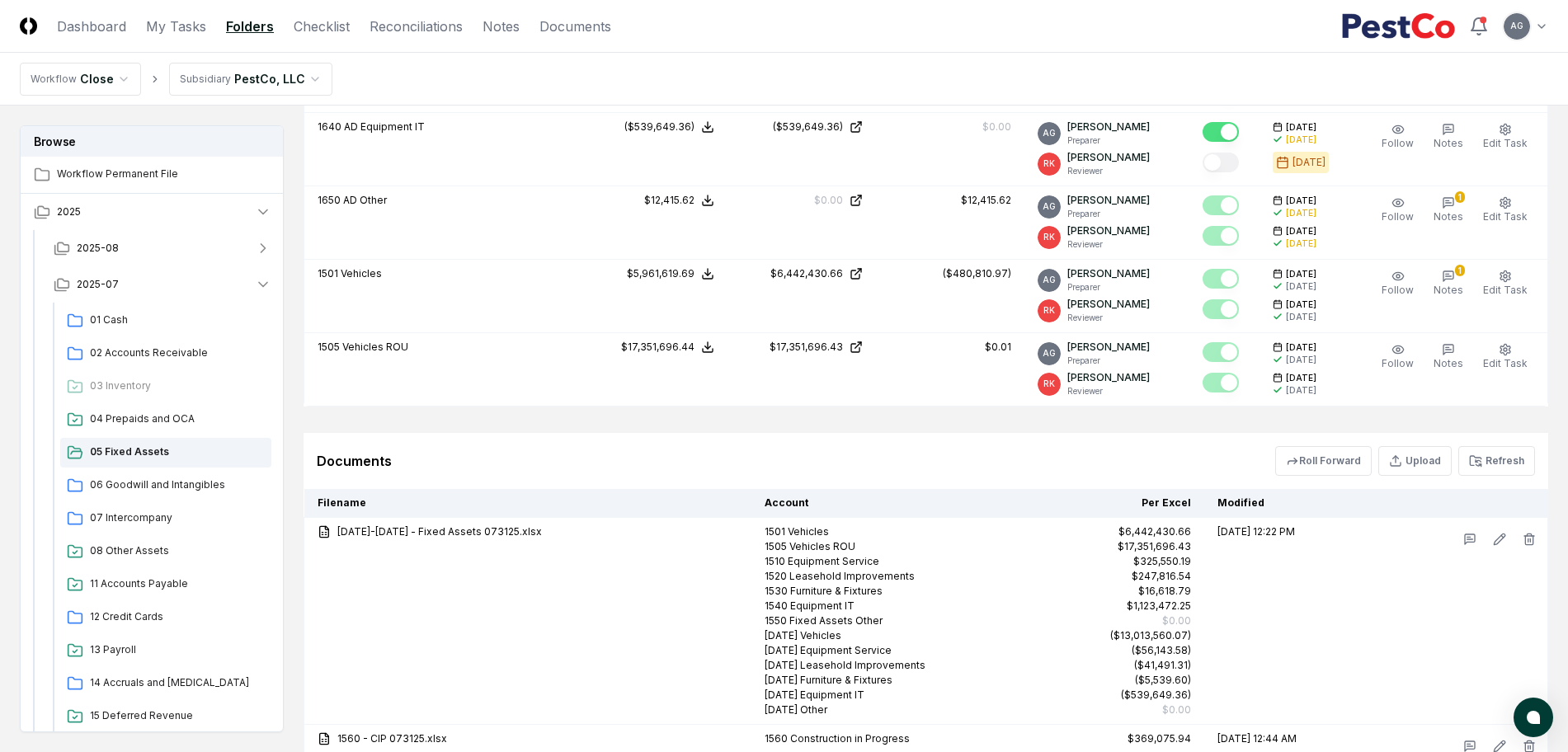
scroll to position [1318, 0]
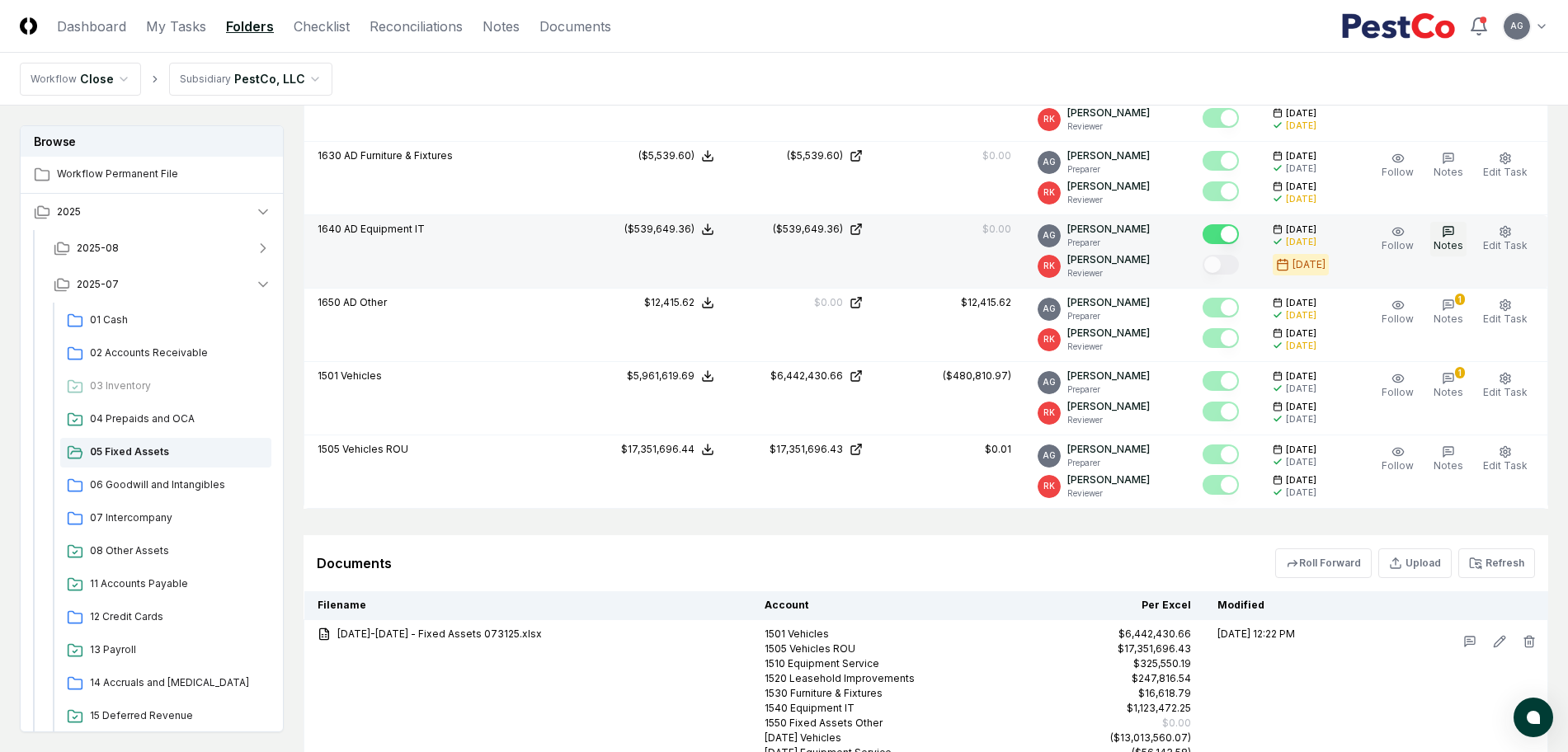
click at [1440, 240] on span "Notes" at bounding box center [1449, 245] width 30 height 12
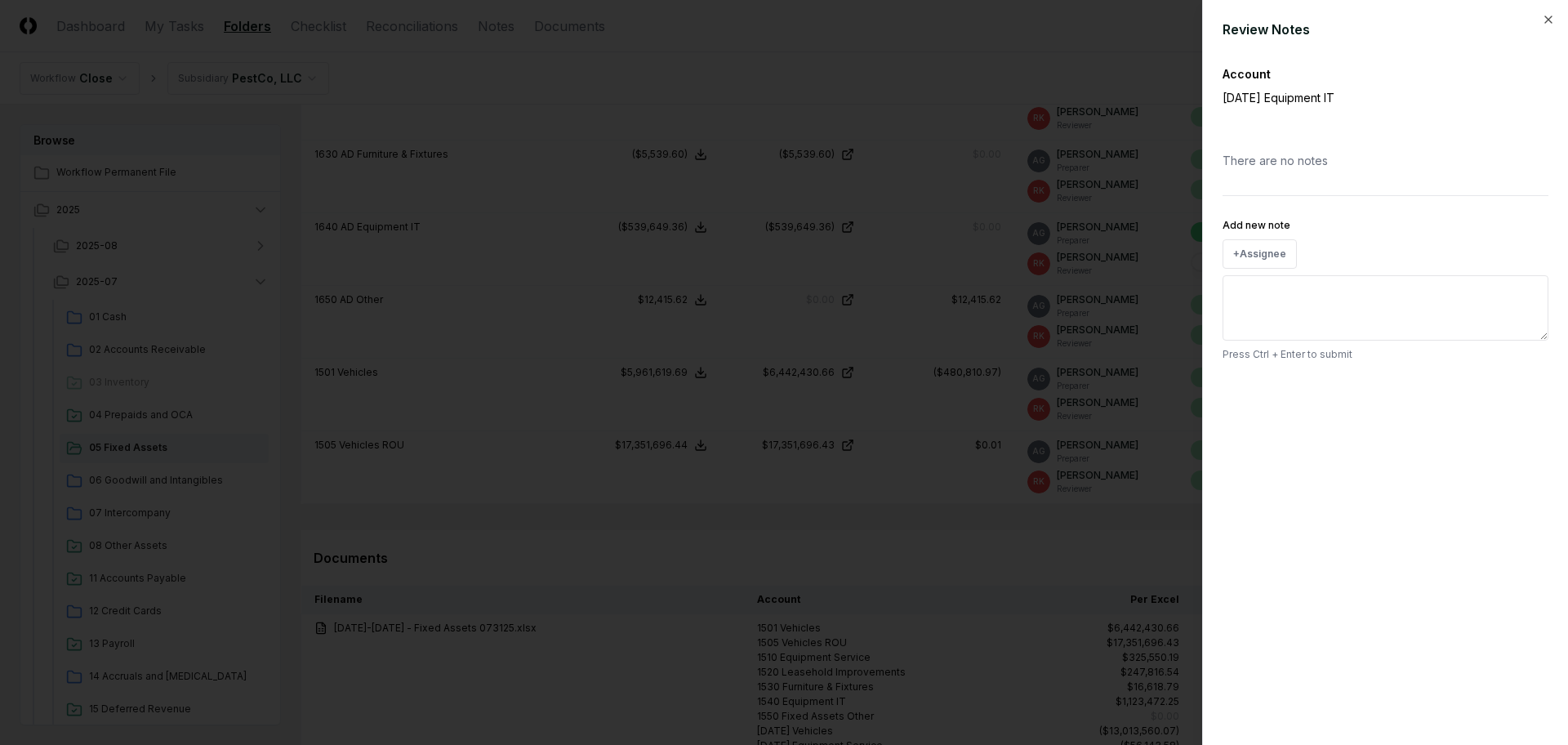
click at [1310, 309] on textarea "Add new note" at bounding box center [1385, 307] width 325 height 65
type textarea "**********"
click at [1523, 385] on button "Submit" at bounding box center [1519, 391] width 59 height 33
click at [976, 543] on div at bounding box center [784, 372] width 1568 height 745
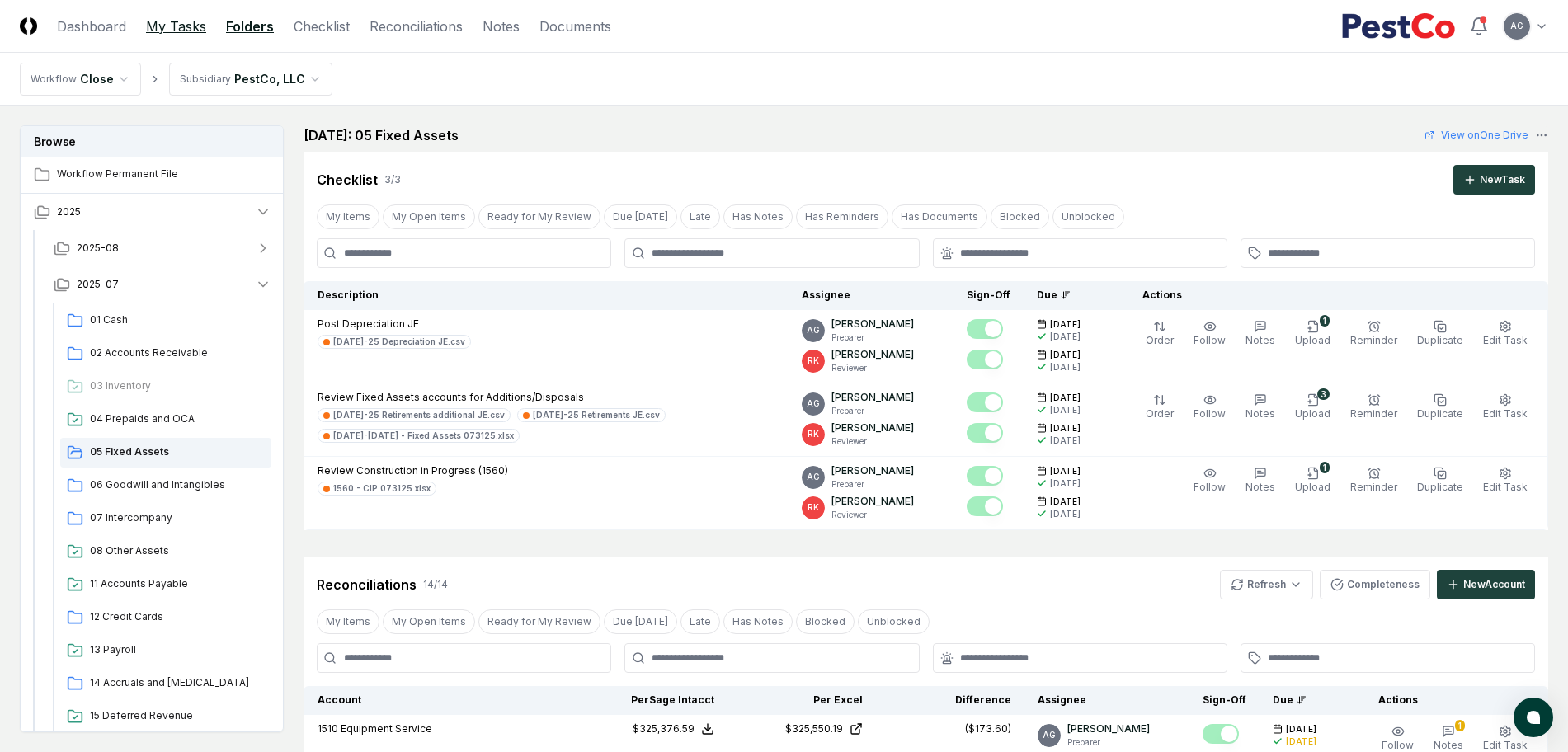
click at [171, 30] on link "My Tasks" at bounding box center [176, 27] width 60 height 20
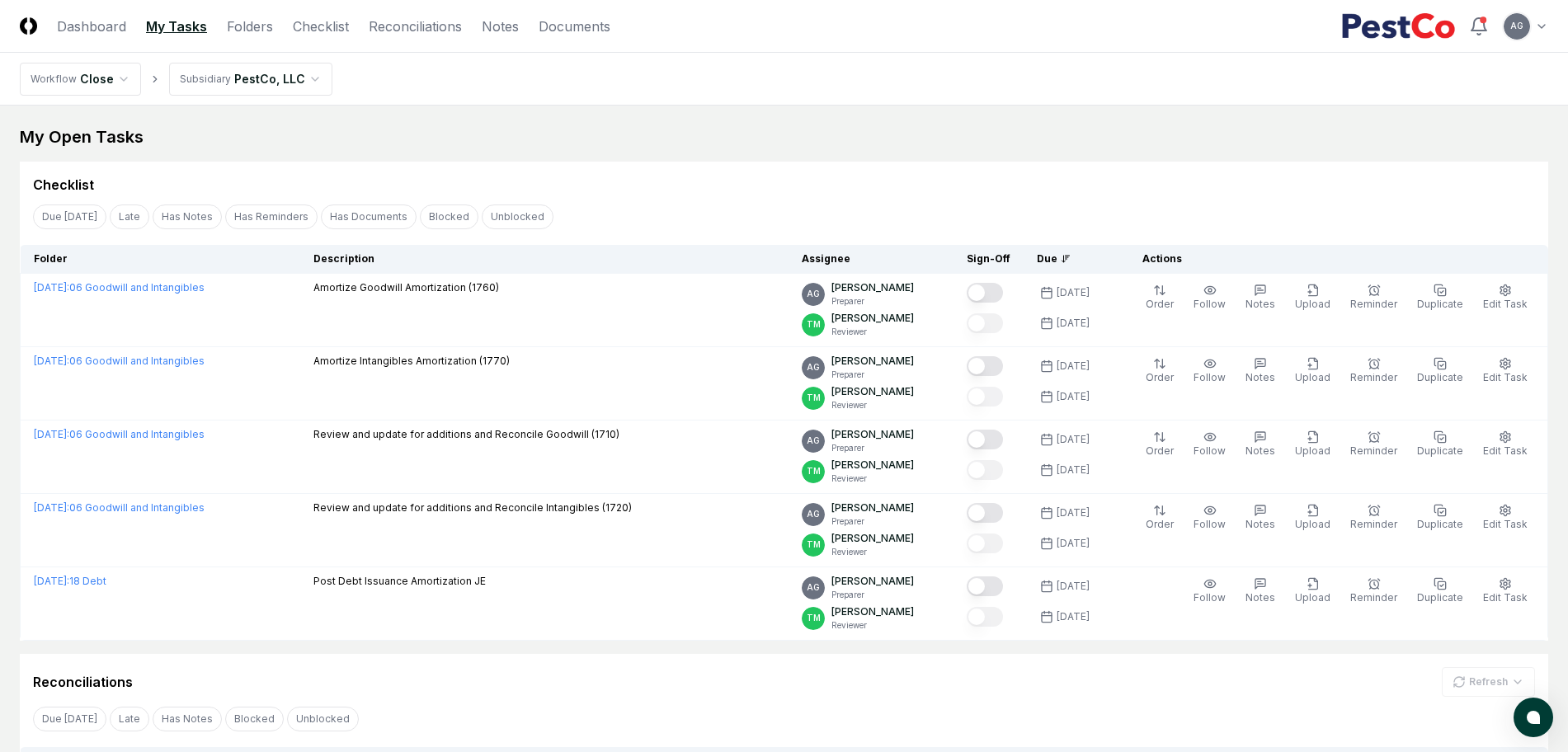
click at [705, 178] on div "Checklist" at bounding box center [784, 185] width 1502 height 20
drag, startPoint x: 0, startPoint y: 0, endPoint x: 583, endPoint y: 141, distance: 599.8
click at [583, 141] on div "My Open Tasks" at bounding box center [784, 137] width 1529 height 23
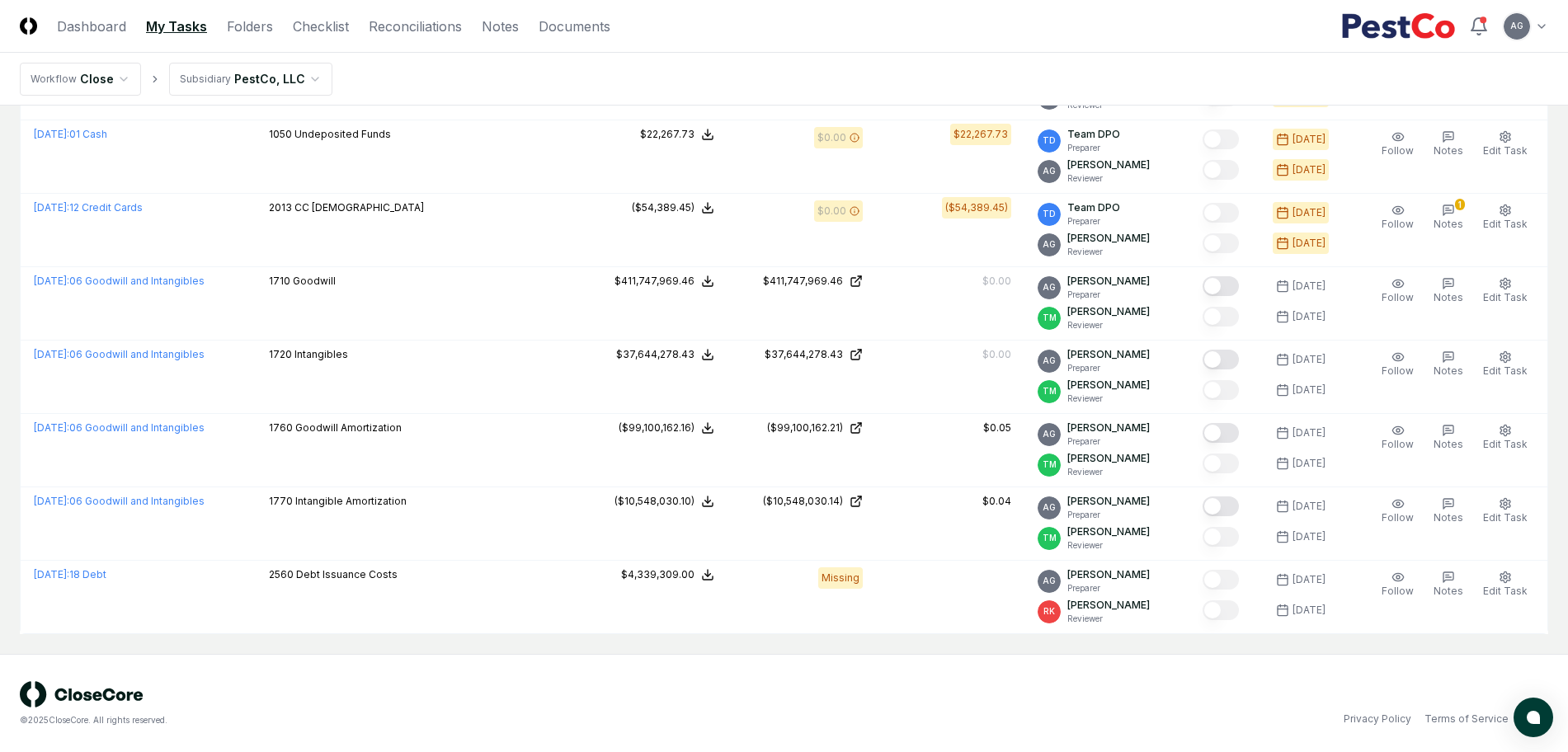
scroll to position [1610, 0]
click at [579, 658] on div "© 2025 CloseCore. All rights reserved. Privacy Policy Terms of Service" at bounding box center [784, 702] width 1568 height 99
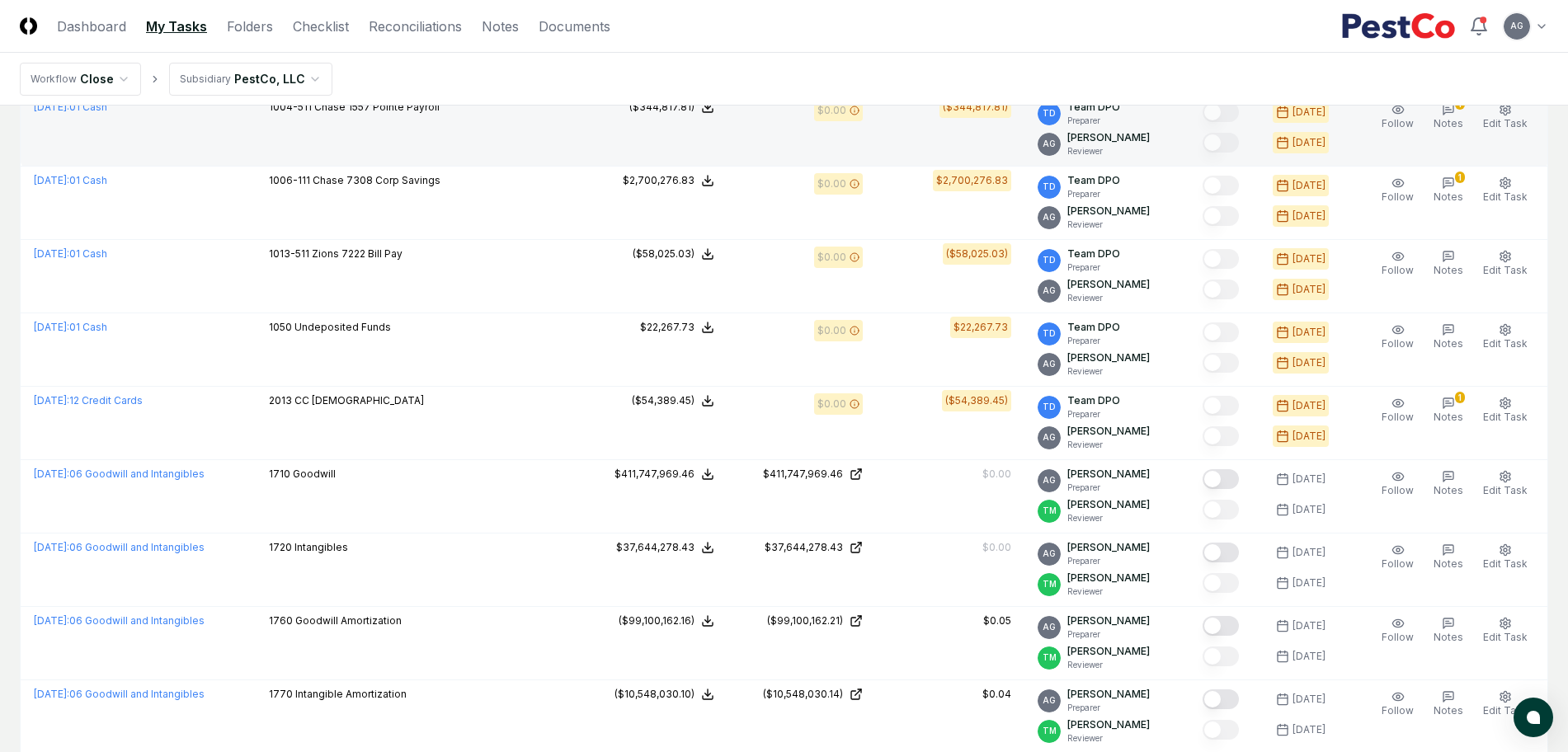
scroll to position [1404, 0]
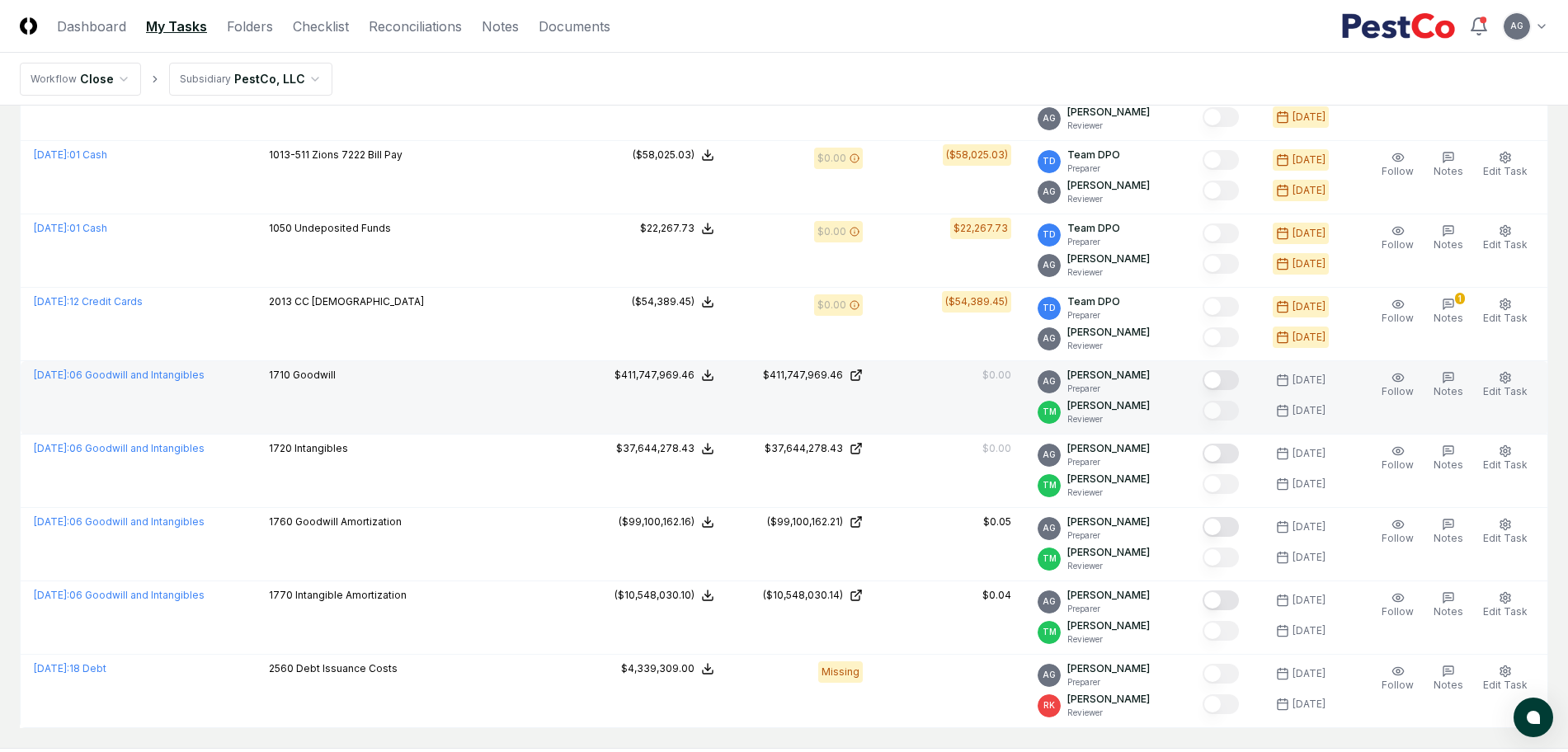
scroll to position [1610, 0]
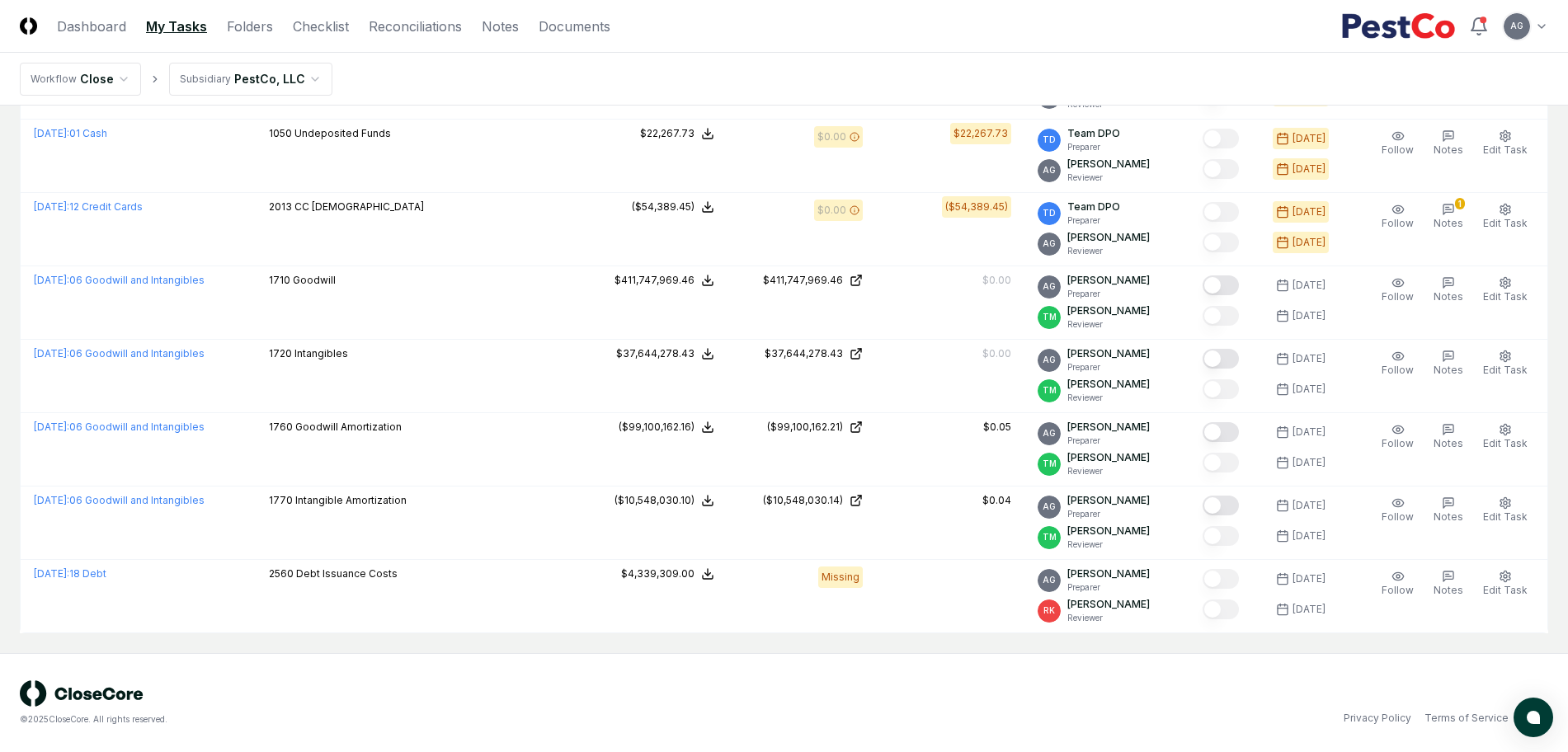
click at [911, 684] on div "© 2025 CloseCore. All rights reserved. Privacy Policy Terms of Service" at bounding box center [784, 703] width 1529 height 46
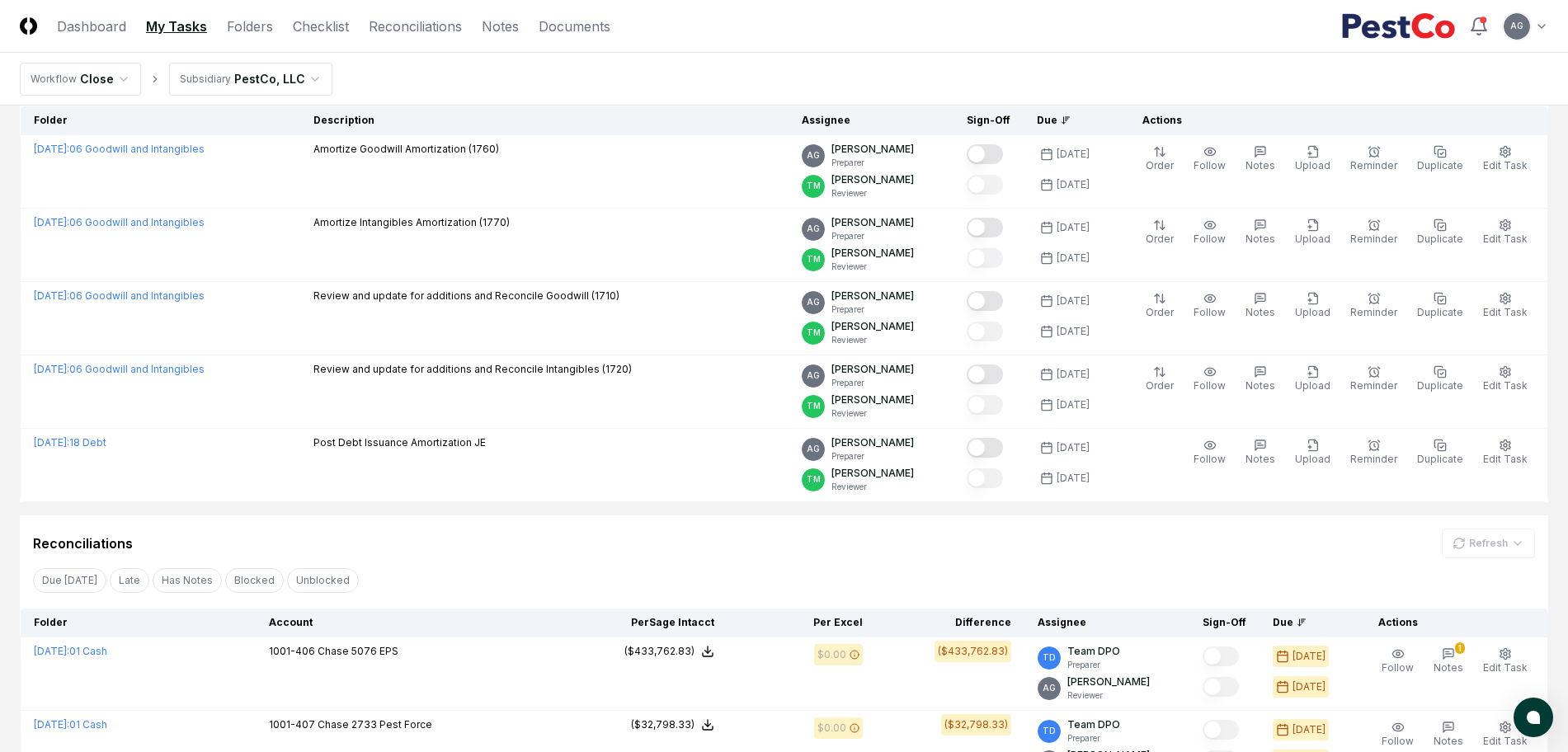
scroll to position [0, 0]
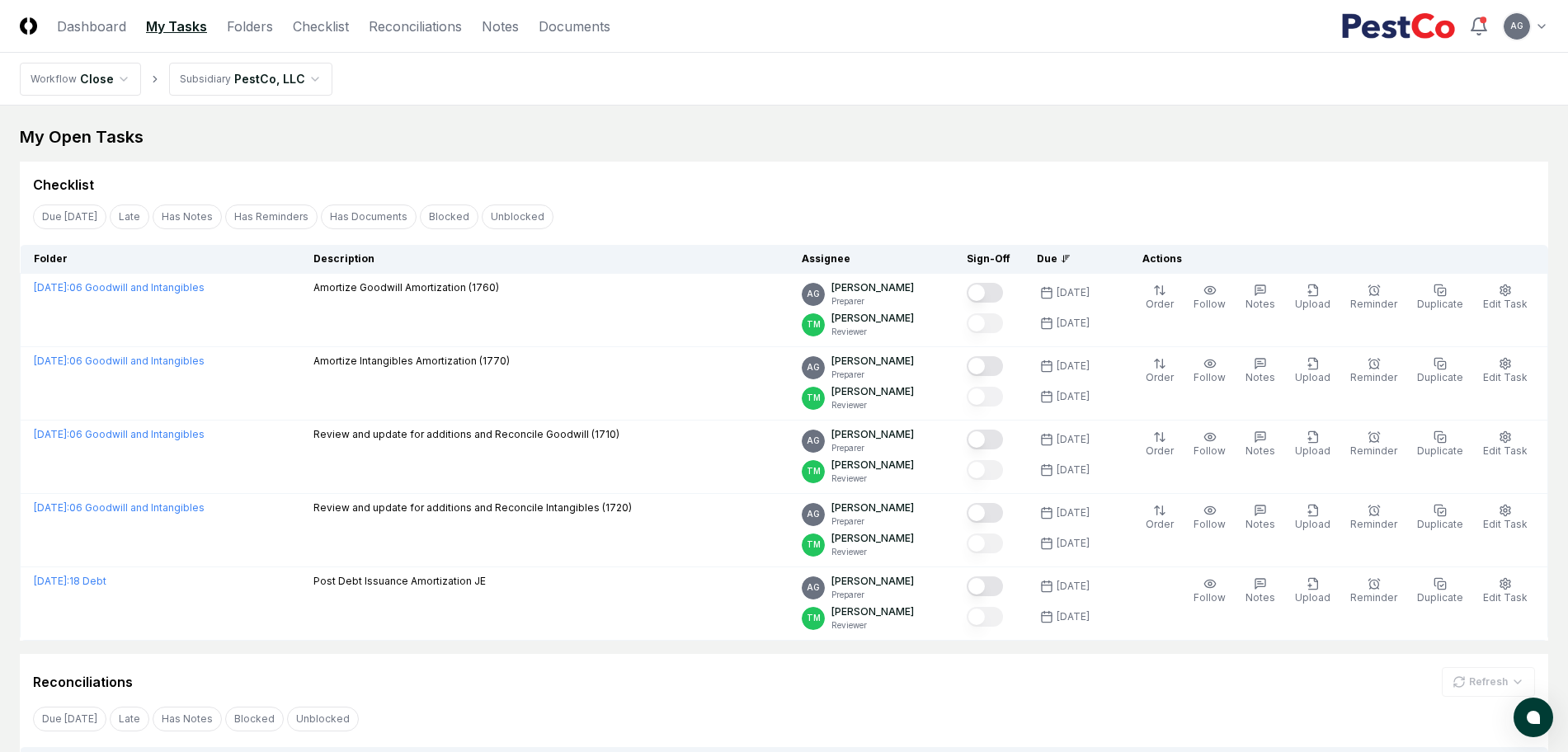
click at [796, 131] on div "My Open Tasks" at bounding box center [784, 137] width 1529 height 23
click at [925, 181] on div "Checklist" at bounding box center [784, 185] width 1502 height 20
click at [927, 201] on div "Due Today Late Has Notes Has Reminders Has Documents Blocked Unblocked Clear Fi…" at bounding box center [784, 216] width 1529 height 31
